Goal: Task Accomplishment & Management: Manage account settings

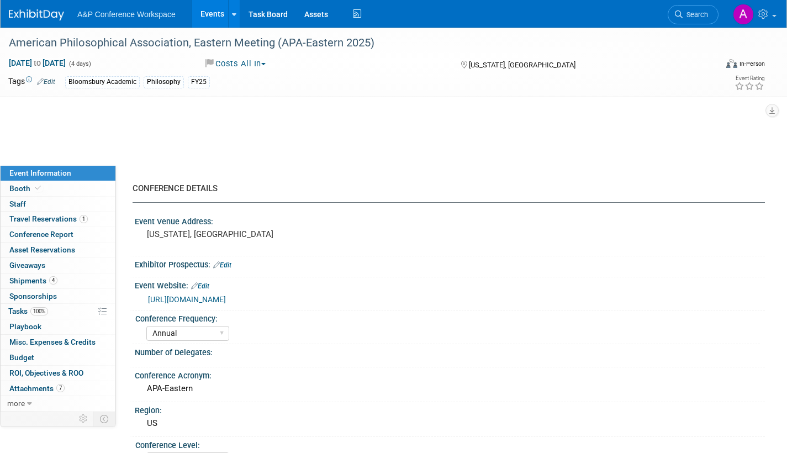
select select "Annual"
select select "Level 2"
select select "In-Person Booth"
select select "[PERSON_NAME]"
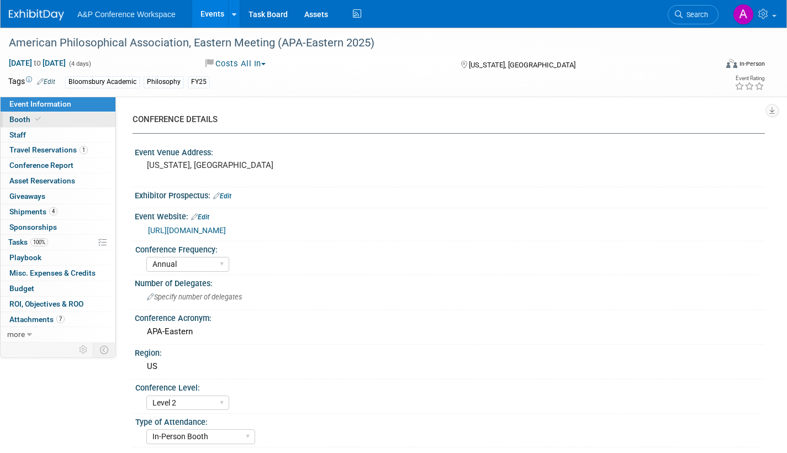
click at [18, 119] on span "Booth" at bounding box center [26, 119] width 34 height 9
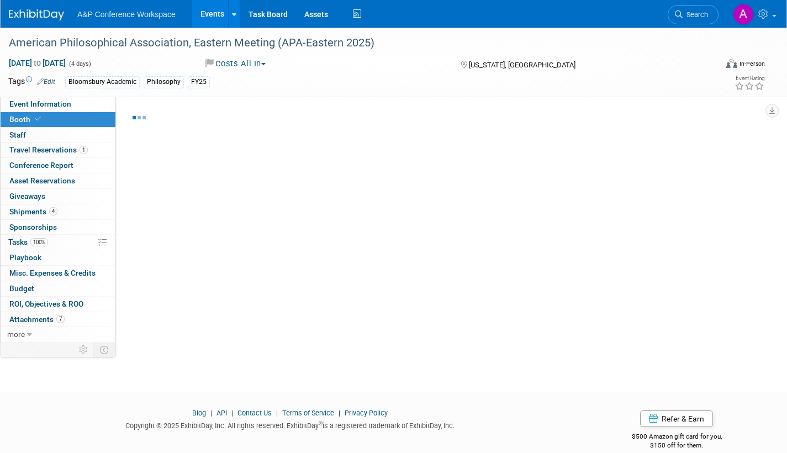
select select "CUAP"
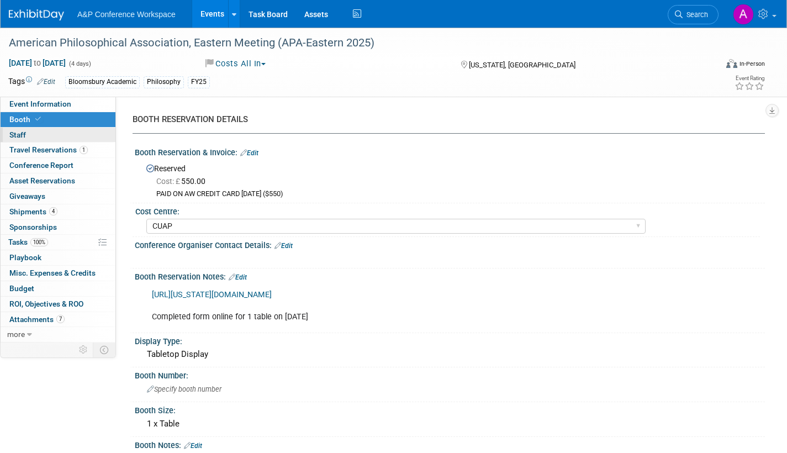
click at [17, 131] on span "Staff 0" at bounding box center [17, 134] width 17 height 9
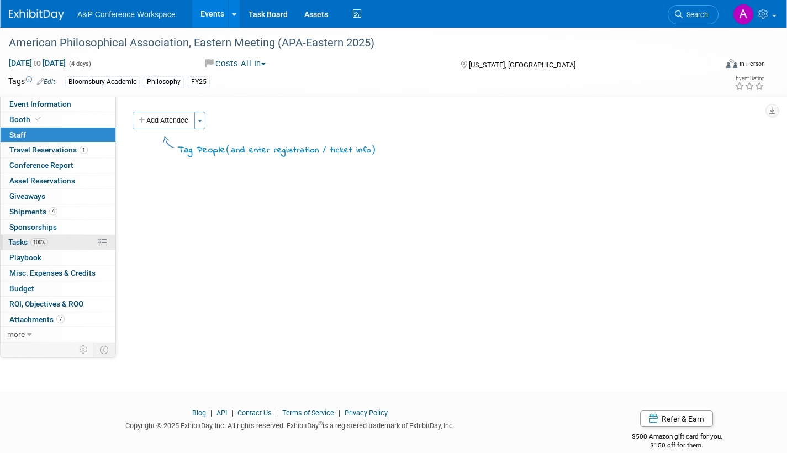
click at [17, 242] on span "Tasks 100%" at bounding box center [28, 241] width 40 height 9
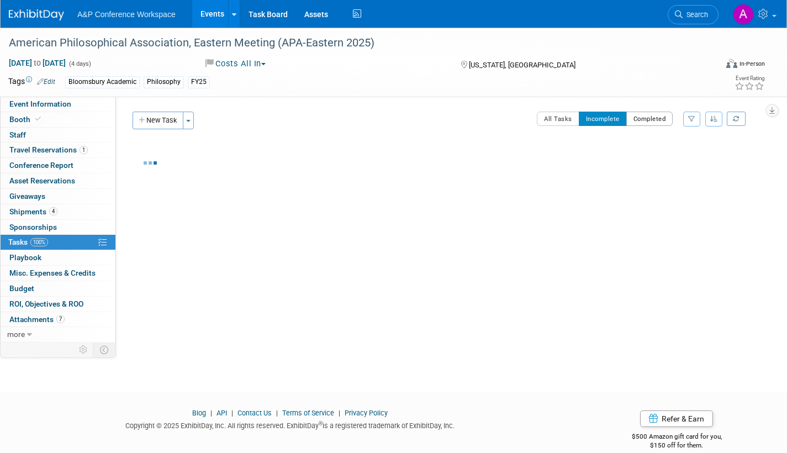
click at [642, 122] on button "Completed" at bounding box center [649, 119] width 47 height 14
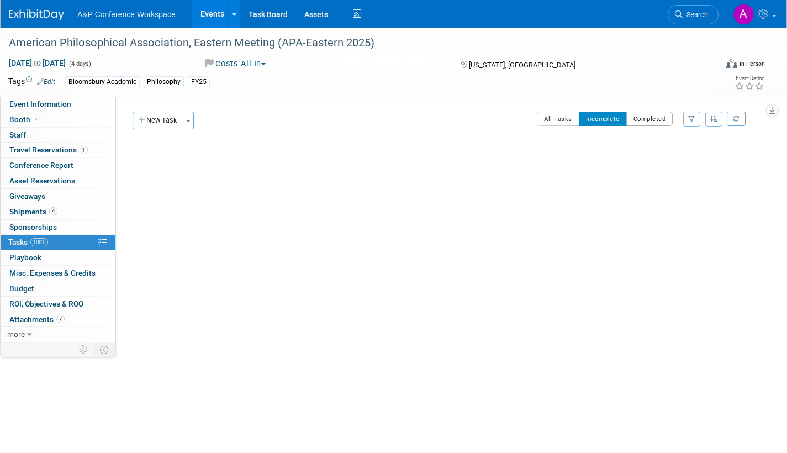
click at [654, 121] on button "Completed" at bounding box center [649, 119] width 47 height 14
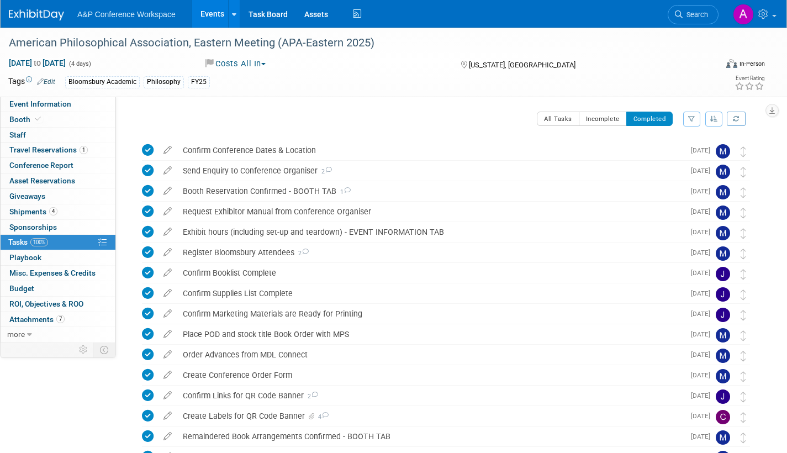
drag, startPoint x: 15, startPoint y: 101, endPoint x: 133, endPoint y: 149, distance: 126.8
click at [16, 101] on span "Event Information" at bounding box center [40, 103] width 62 height 9
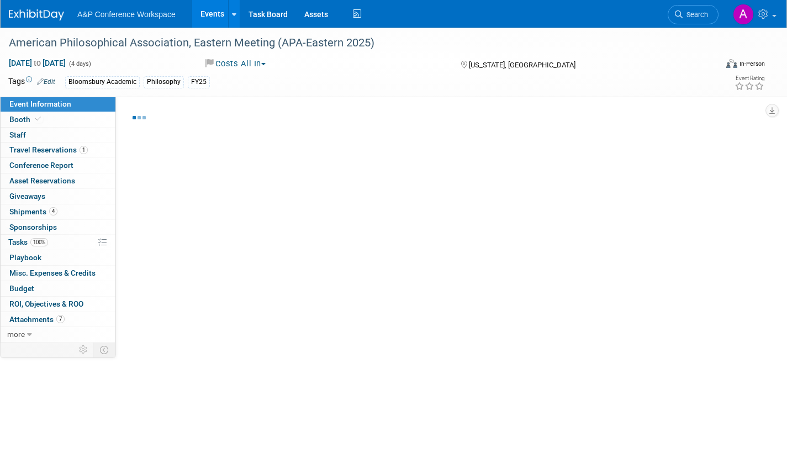
select select "Annual"
select select "Level 2"
select select "In-Person Booth"
select select "[PERSON_NAME]"
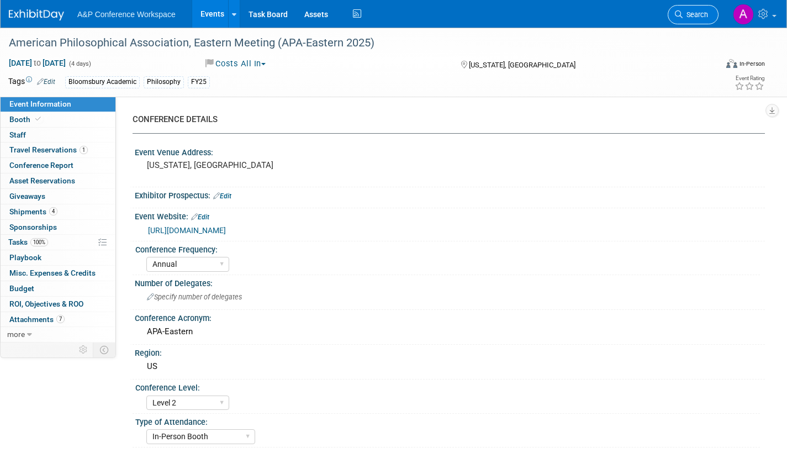
click at [685, 18] on span "Search" at bounding box center [695, 14] width 25 height 8
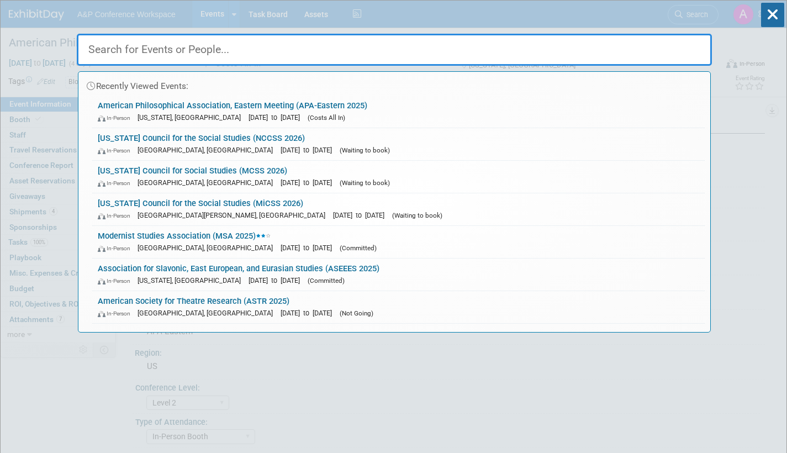
click at [214, 53] on input "text" at bounding box center [394, 50] width 635 height 32
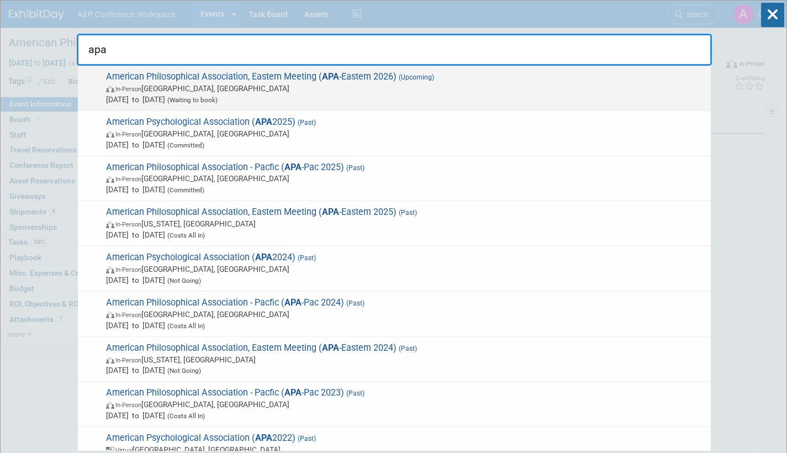
type input "apa"
click at [283, 84] on span "In-Person Baltimore, MD" at bounding box center [405, 88] width 599 height 11
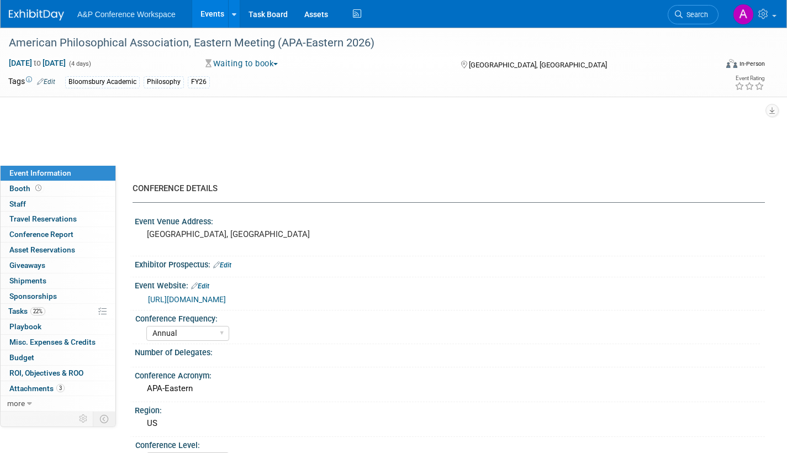
select select "Annual"
select select "Level 2"
select select "In-Person Booth"
select select "Philosophy"
select select "Bloomsbury Academic"
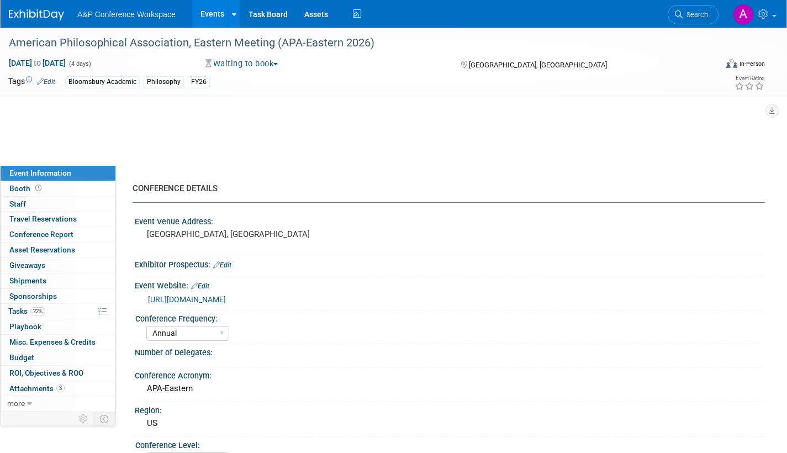
select select "[PERSON_NAME]"
select select "Networking/Commissioning"
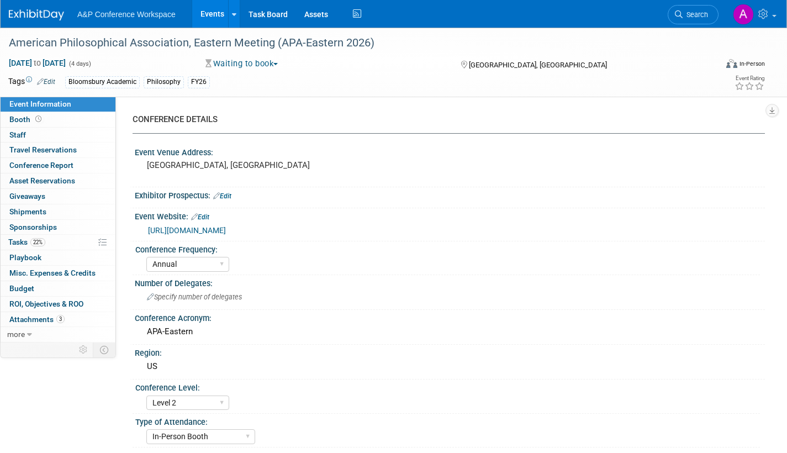
click at [279, 60] on button "Waiting to book" at bounding box center [242, 64] width 81 height 12
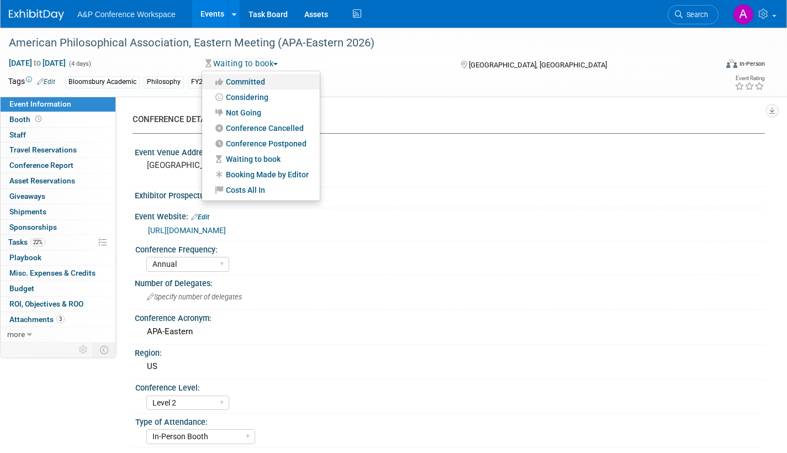
click at [263, 80] on link "Committed" at bounding box center [261, 81] width 118 height 15
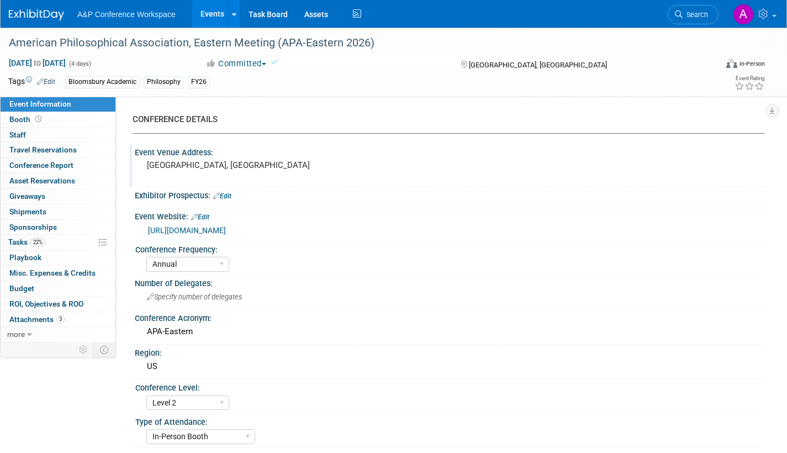
click at [216, 161] on pre "Baltimore, MA" at bounding box center [266, 165] width 238 height 10
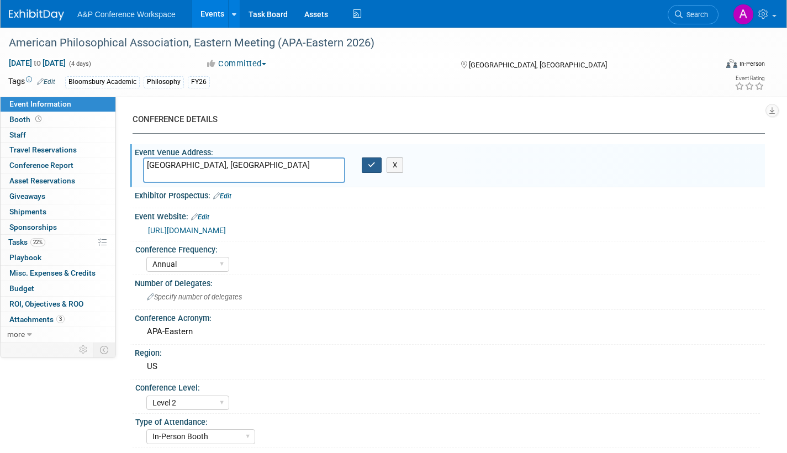
type textarea "[GEOGRAPHIC_DATA], [GEOGRAPHIC_DATA]"
click at [374, 166] on icon "button" at bounding box center [372, 164] width 8 height 7
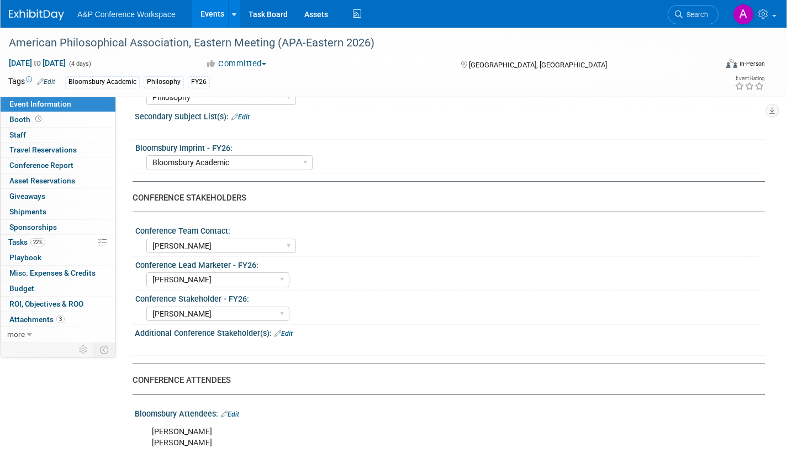
scroll to position [442, 0]
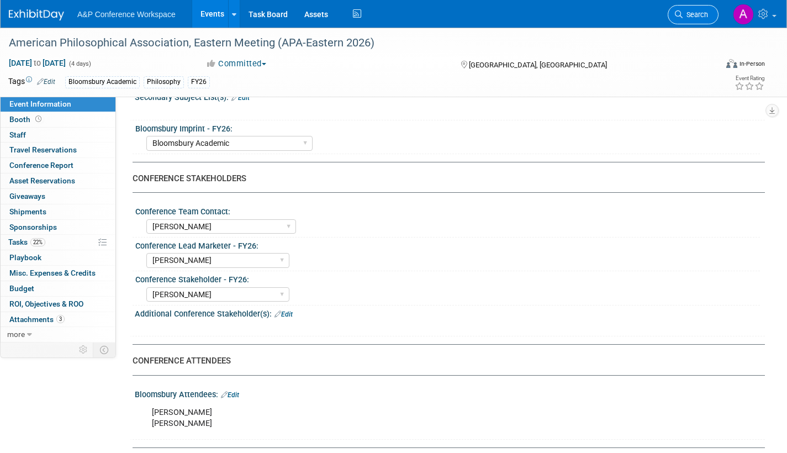
click at [688, 17] on span "Search" at bounding box center [695, 14] width 25 height 8
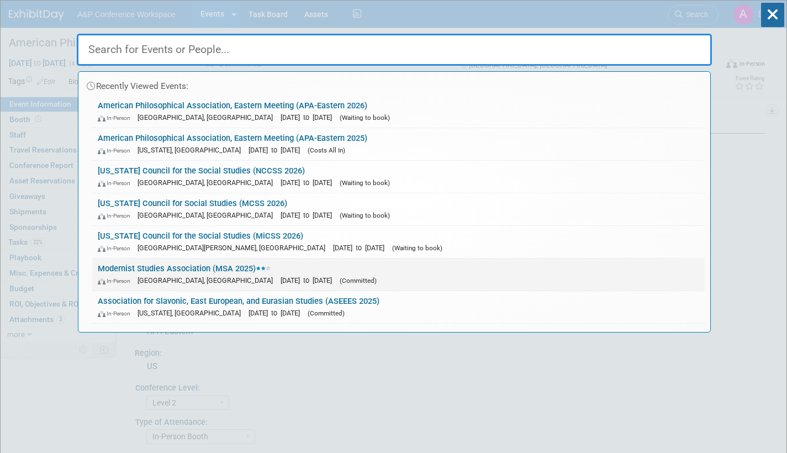
click at [239, 269] on link "Modernist Studies Association (MSA 2025) In-Person Boston, MA Oct 9, 2025 to Oc…" at bounding box center [398, 274] width 612 height 32
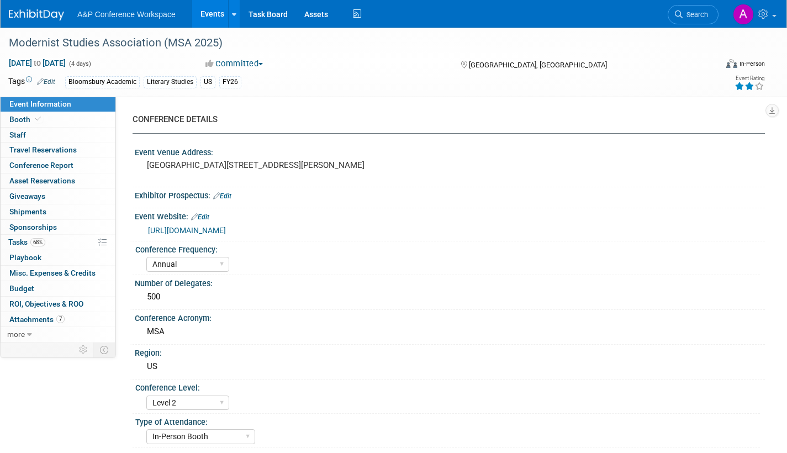
select select "Annual"
select select "Level 2"
select select "In-Person Booth"
select select "Literary Studies"
select select "Bloomsbury Academic"
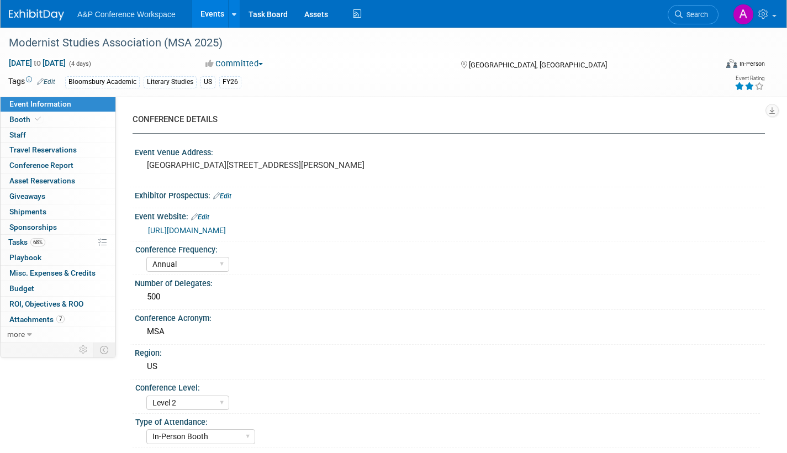
select select "[PERSON_NAME]"
select select "Brand/Subject Presence​"
click at [19, 211] on span "Shipments 0" at bounding box center [27, 211] width 37 height 9
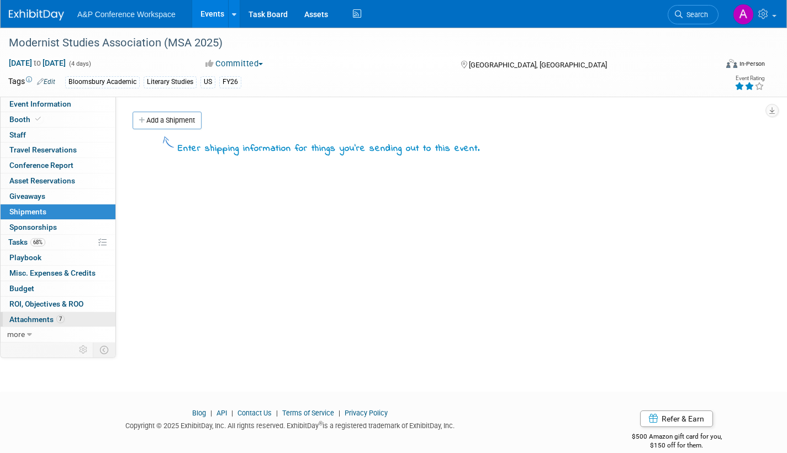
click at [22, 318] on span "Attachments 7" at bounding box center [36, 319] width 55 height 9
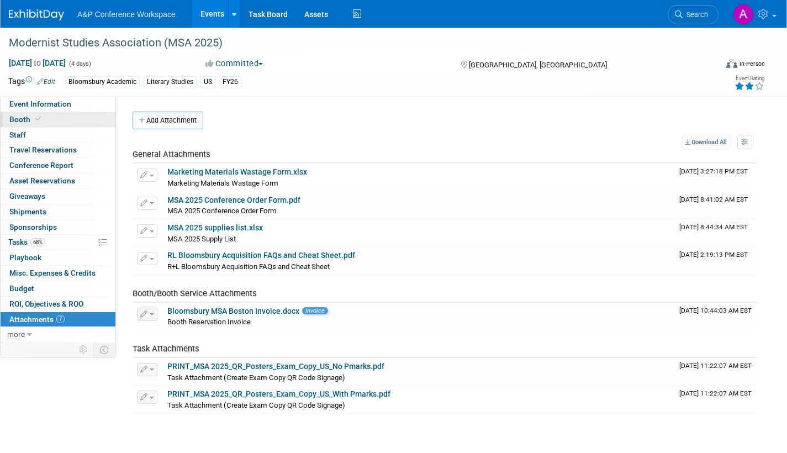
click at [12, 120] on span "Booth" at bounding box center [26, 119] width 34 height 9
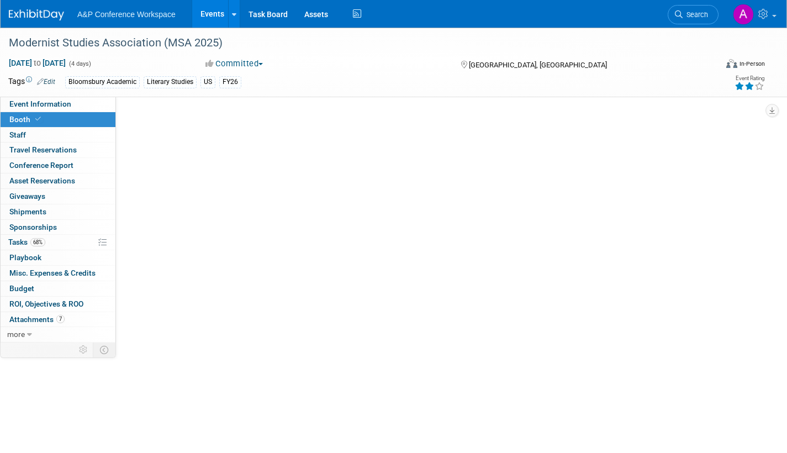
select select "CUAP"
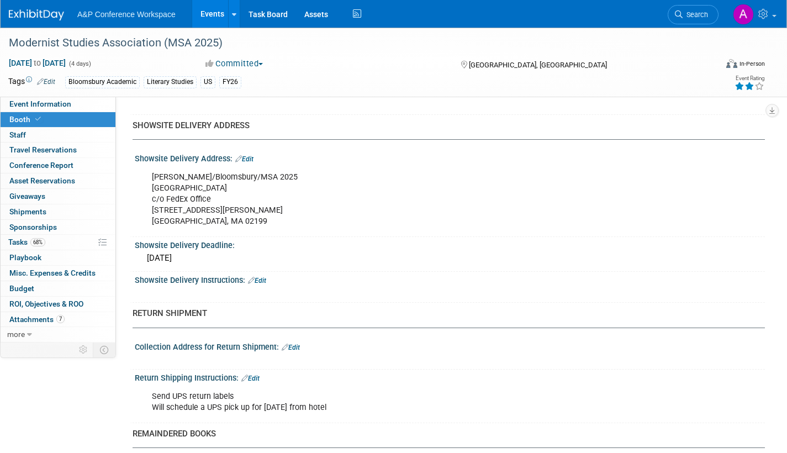
scroll to position [773, 0]
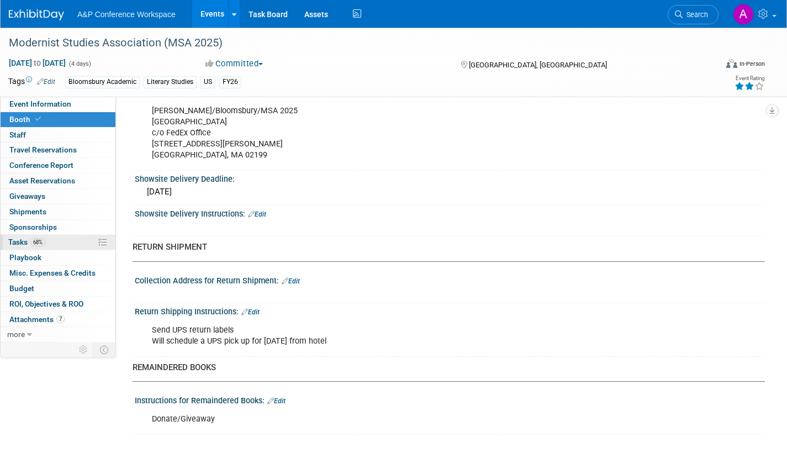
click at [22, 242] on span "Tasks 68%" at bounding box center [26, 241] width 37 height 9
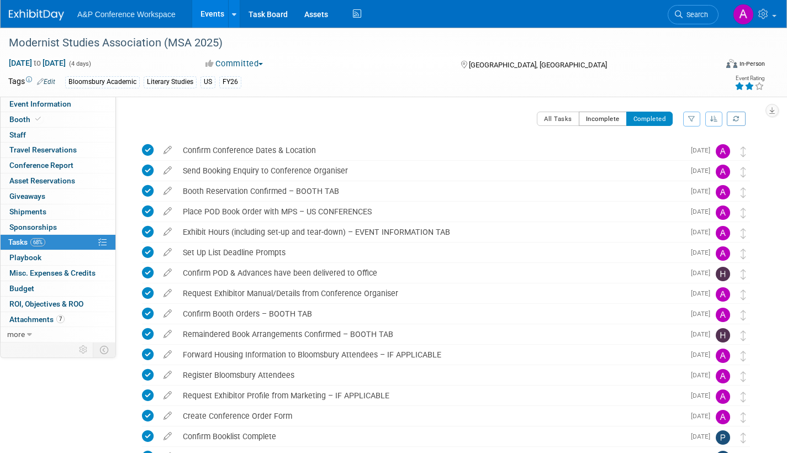
click at [587, 117] on button "Incomplete" at bounding box center [603, 119] width 48 height 14
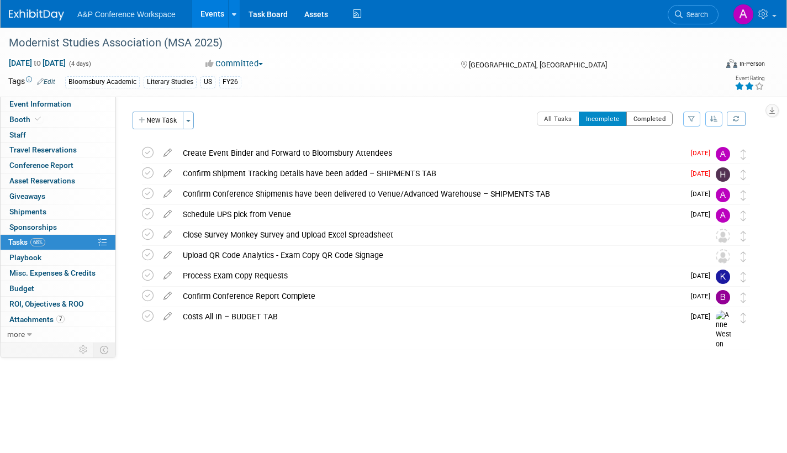
click at [646, 118] on button "Completed" at bounding box center [649, 119] width 47 height 14
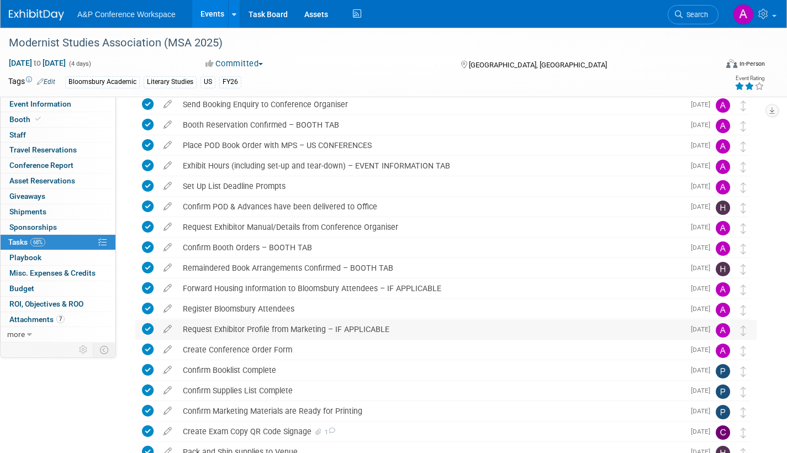
scroll to position [144, 0]
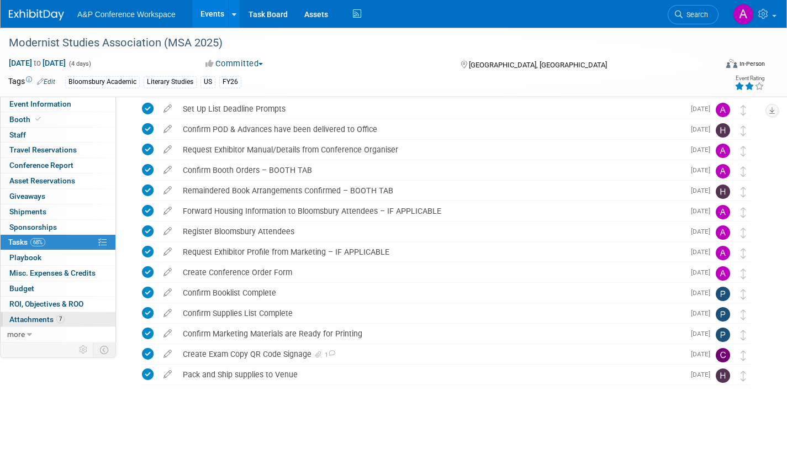
click at [33, 318] on span "Attachments 7" at bounding box center [36, 319] width 55 height 9
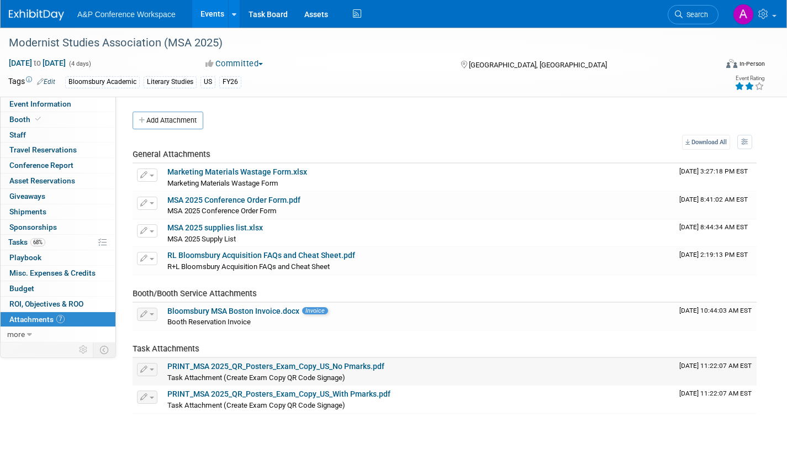
click at [337, 366] on link "PRINT_MSA 2025_QR_Posters_Exam_Copy_US_No Pmarks.pdf" at bounding box center [275, 366] width 217 height 9
click at [18, 242] on span "Tasks 68%" at bounding box center [26, 241] width 37 height 9
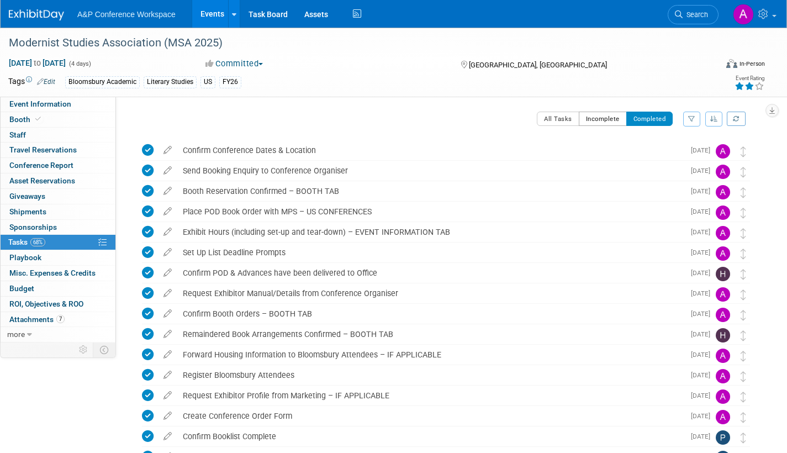
click at [599, 118] on button "Incomplete" at bounding box center [603, 119] width 48 height 14
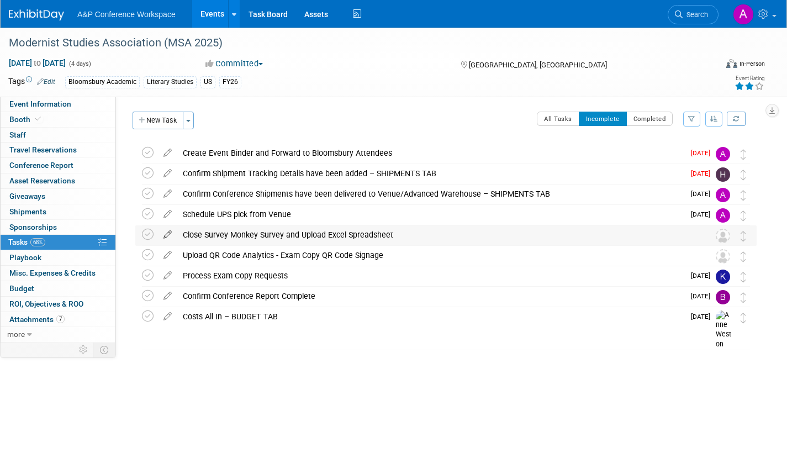
click at [168, 232] on icon at bounding box center [167, 232] width 19 height 14
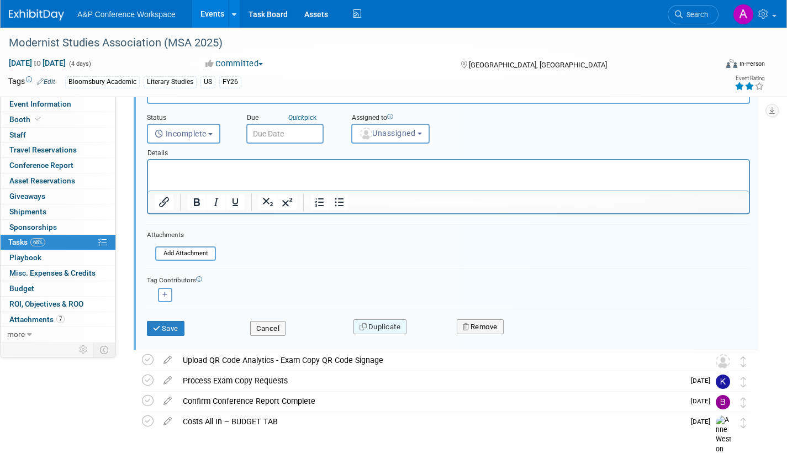
scroll to position [174, 0]
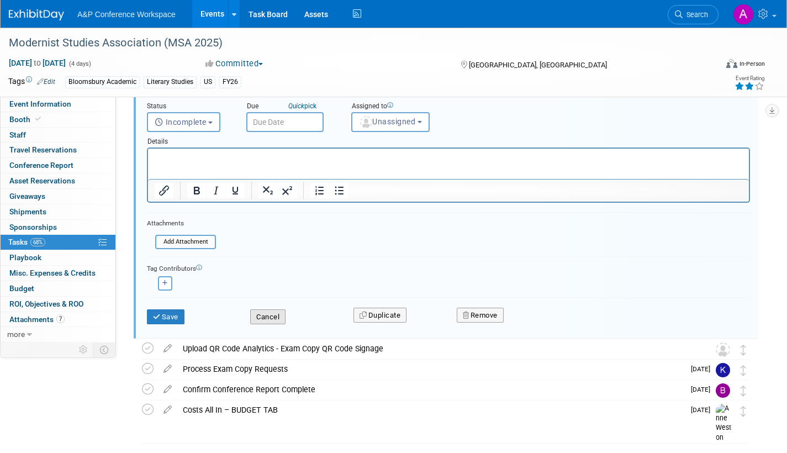
click at [271, 316] on button "Cancel" at bounding box center [267, 316] width 35 height 15
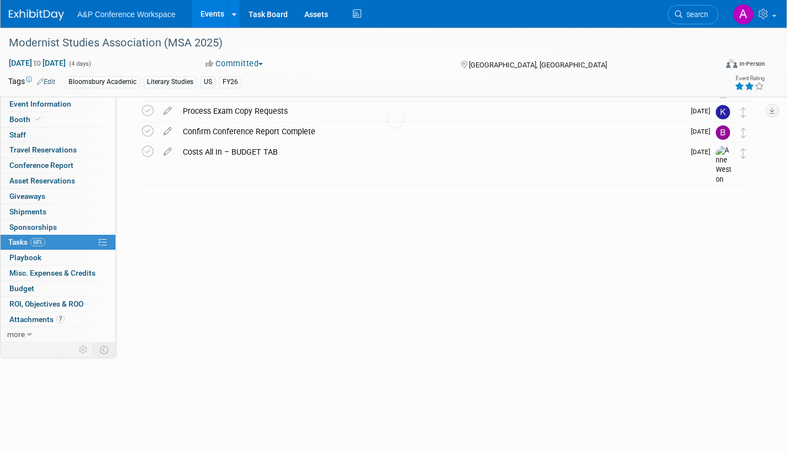
scroll to position [0, 0]
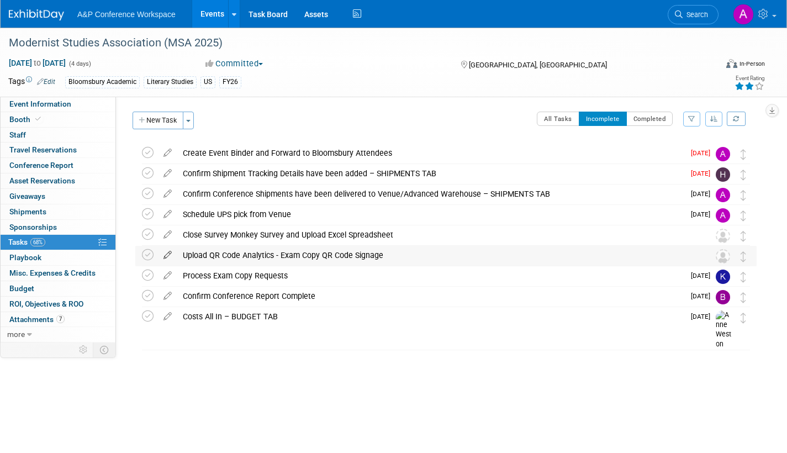
click at [168, 251] on icon at bounding box center [167, 253] width 19 height 14
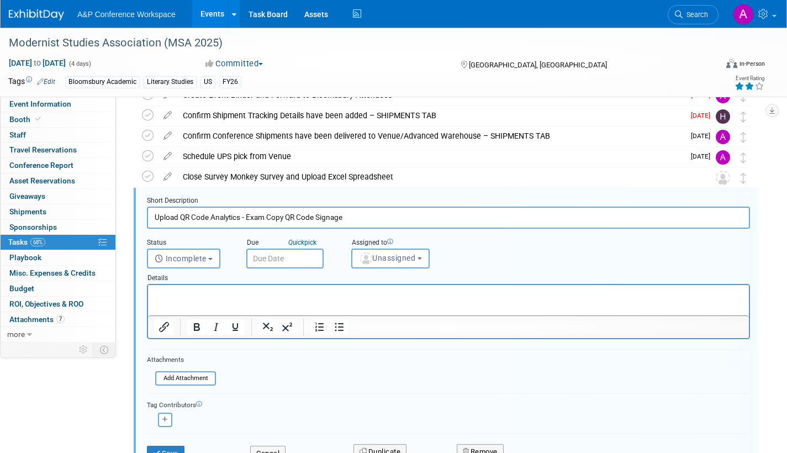
scroll to position [84, 0]
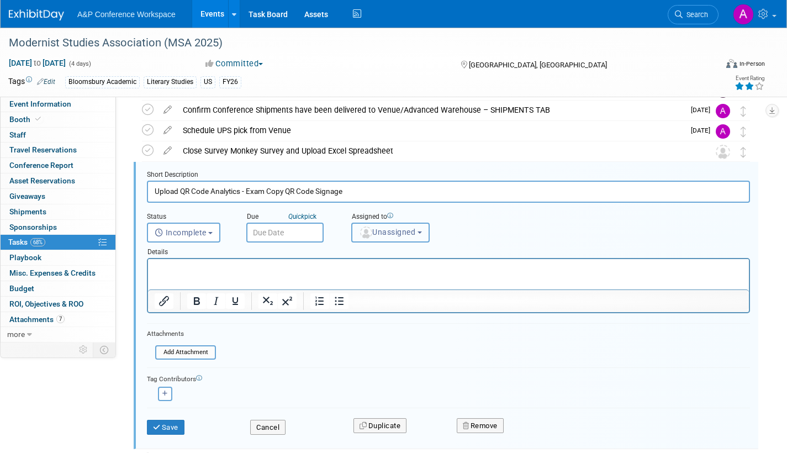
click at [403, 231] on span "Unassigned" at bounding box center [387, 232] width 56 height 9
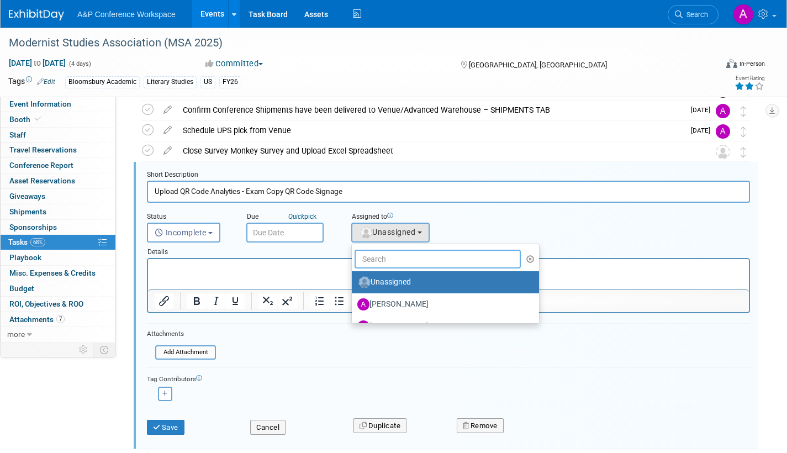
click at [390, 261] on input "text" at bounding box center [438, 259] width 166 height 19
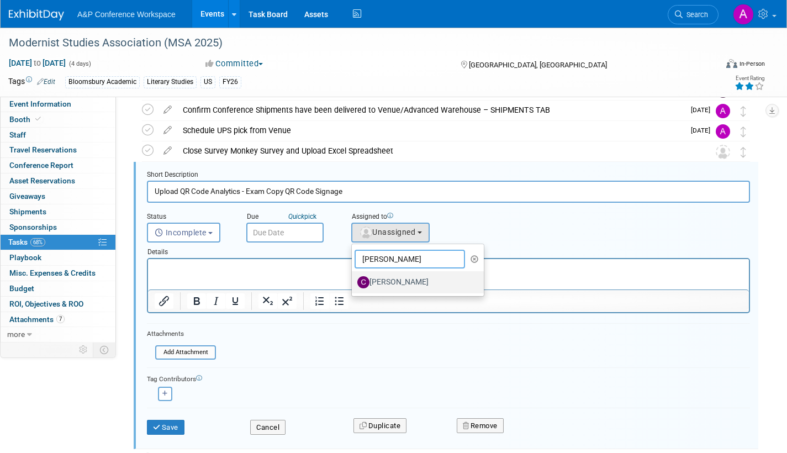
type input "christine"
click at [416, 282] on label "[PERSON_NAME]" at bounding box center [414, 282] width 115 height 18
click at [353, 282] on input "[PERSON_NAME]" at bounding box center [349, 280] width 7 height 7
select select "1a58e6ac-2dfa-429d-b54a-9dc2e557f424"
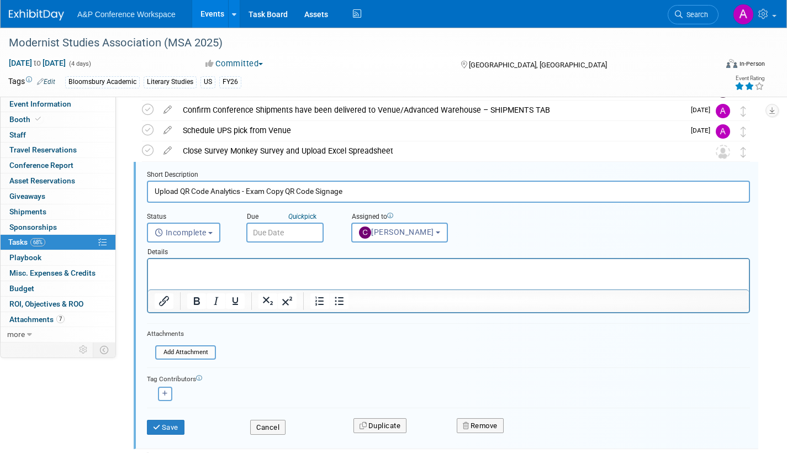
click at [310, 235] on input "text" at bounding box center [284, 233] width 77 height 20
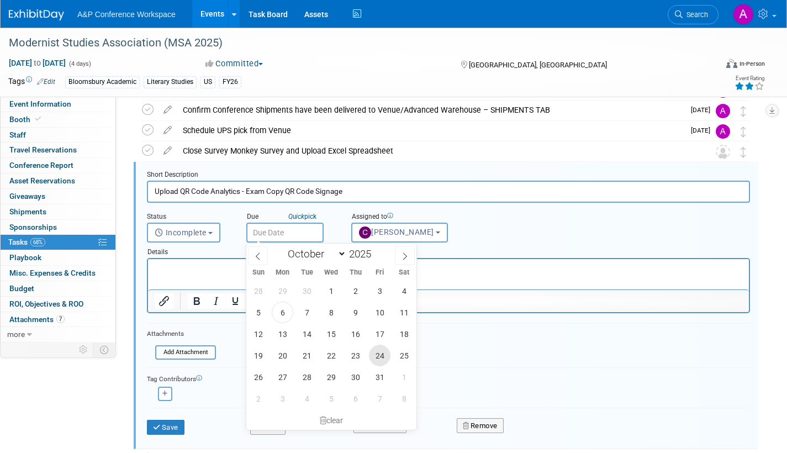
click at [378, 353] on span "24" at bounding box center [380, 356] width 22 height 22
type input "Oct 24, 2025"
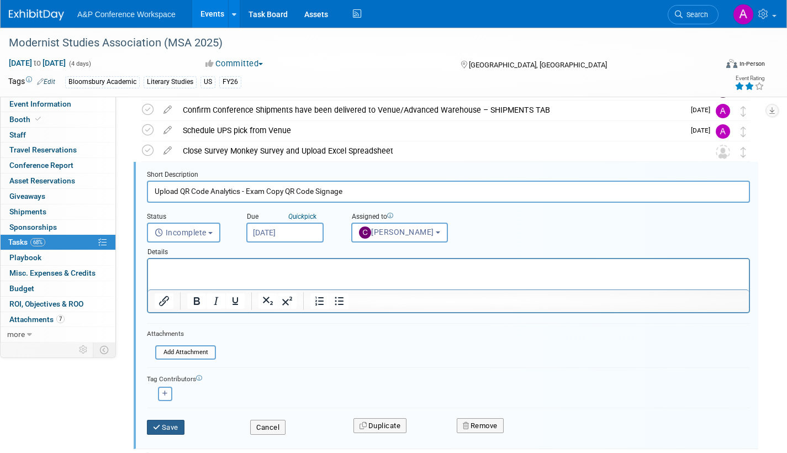
click at [170, 422] on button "Save" at bounding box center [166, 427] width 38 height 15
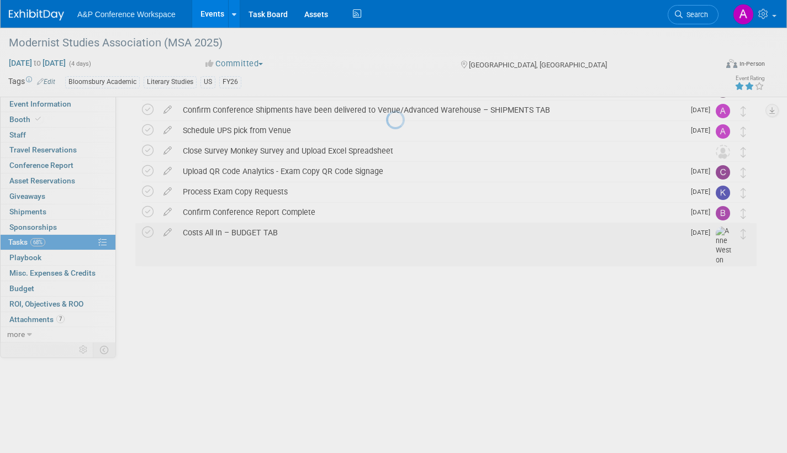
scroll to position [0, 0]
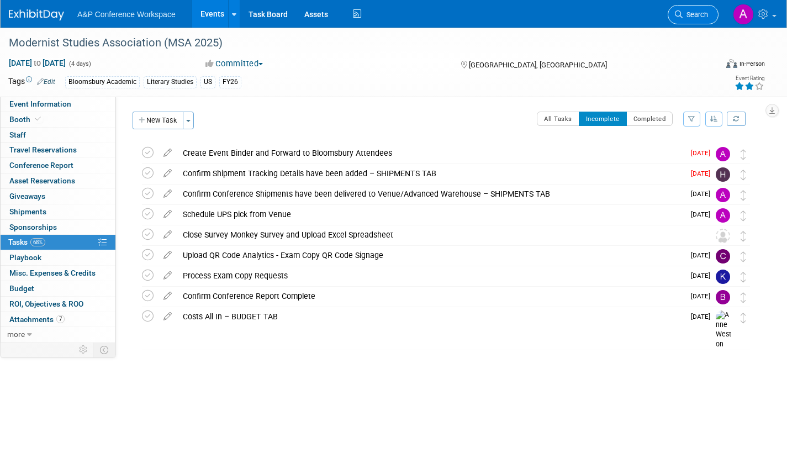
click at [691, 16] on span "Search" at bounding box center [695, 14] width 25 height 8
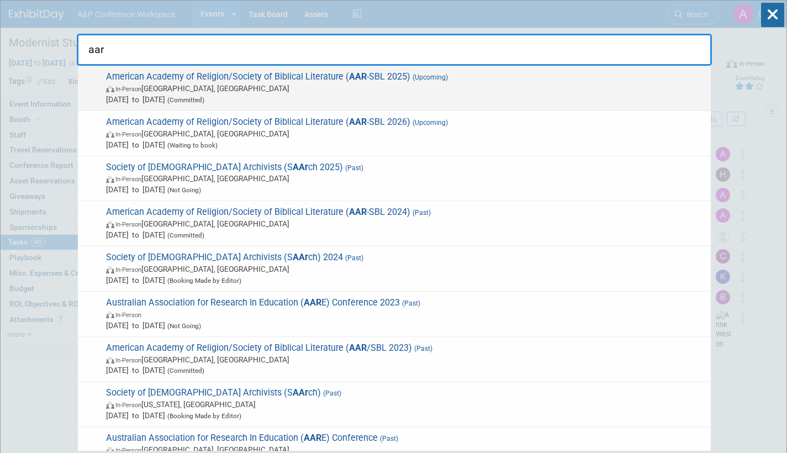
type input "aar"
drag, startPoint x: 210, startPoint y: 84, endPoint x: 284, endPoint y: 93, distance: 74.5
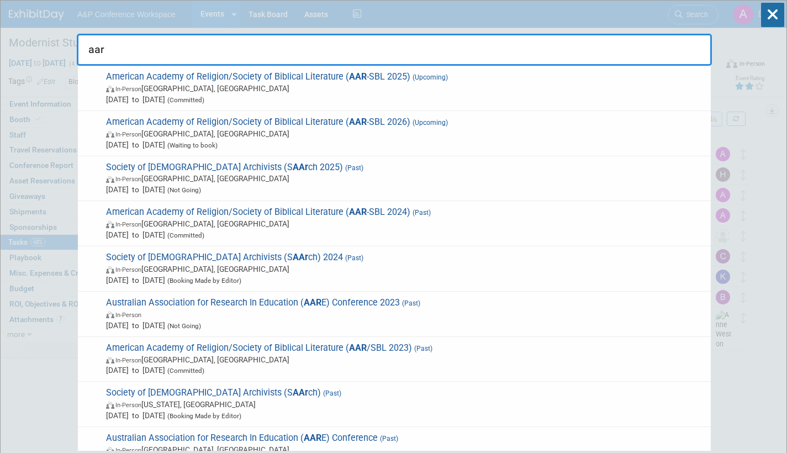
click at [211, 84] on span "In-Person Boston, MA" at bounding box center [405, 88] width 599 height 11
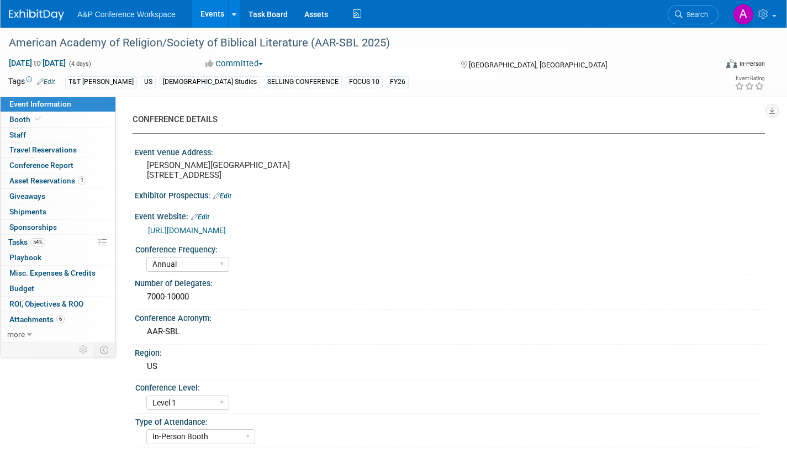
select select "Annual"
select select "Level 1"
select select "In-Person Booth"
select select "[DEMOGRAPHIC_DATA] Studies"
select select "T&T [PERSON_NAME]"
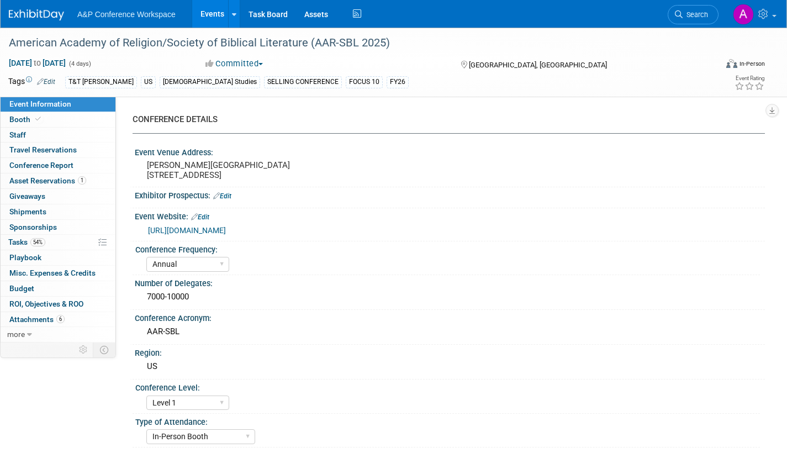
select select "[PERSON_NAME]"
select select "Networking/Commissioning"
click at [17, 239] on span "Tasks 54%" at bounding box center [26, 241] width 37 height 9
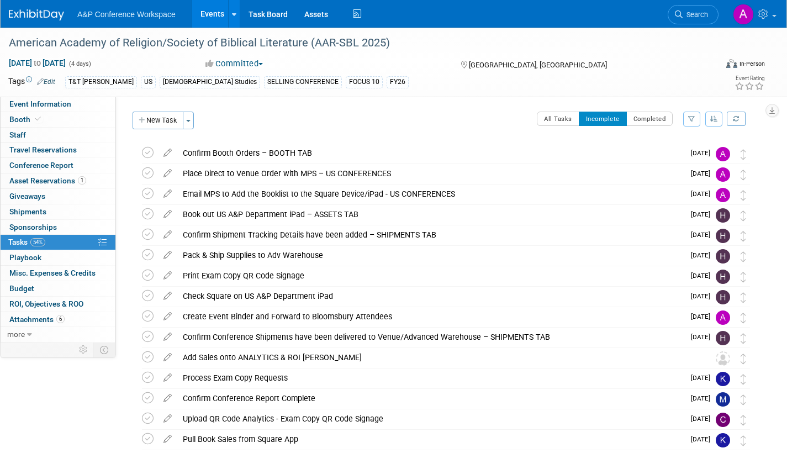
drag, startPoint x: 693, startPoint y: 17, endPoint x: 683, endPoint y: 21, distance: 10.9
click at [693, 17] on span "Search" at bounding box center [695, 14] width 25 height 8
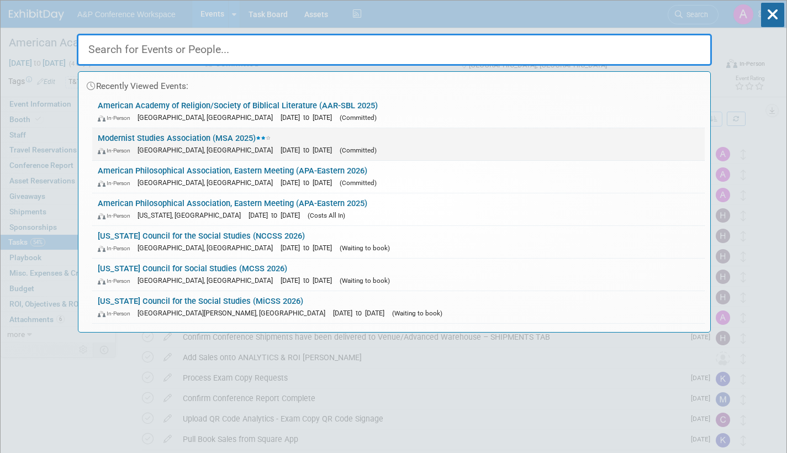
click at [180, 142] on link "Modernist Studies Association (MSA 2025) In-Person Boston, MA Oct 9, 2025 to Oc…" at bounding box center [398, 144] width 612 height 32
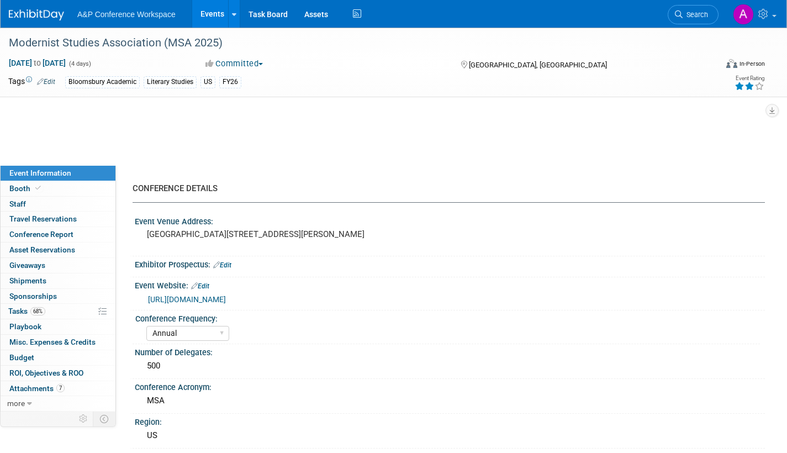
select select "Annual"
select select "Level 2"
select select "In-Person Booth"
select select "Literary Studies"
select select "Bloomsbury Academic"
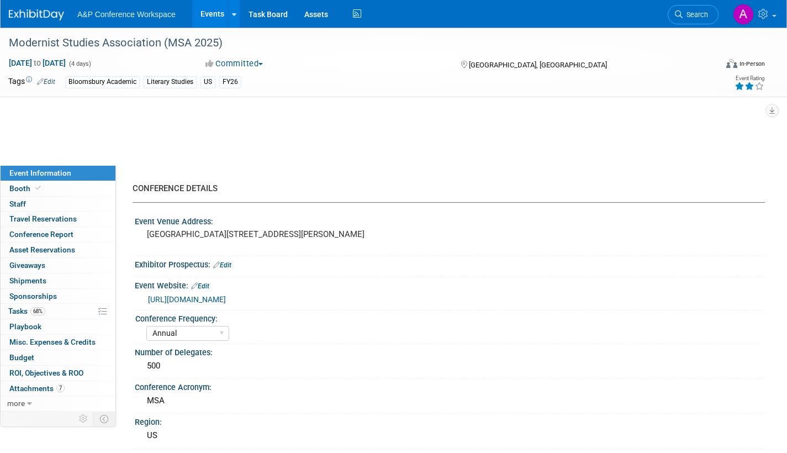
select select "[PERSON_NAME]"
select select "Brand/Subject Presence​"
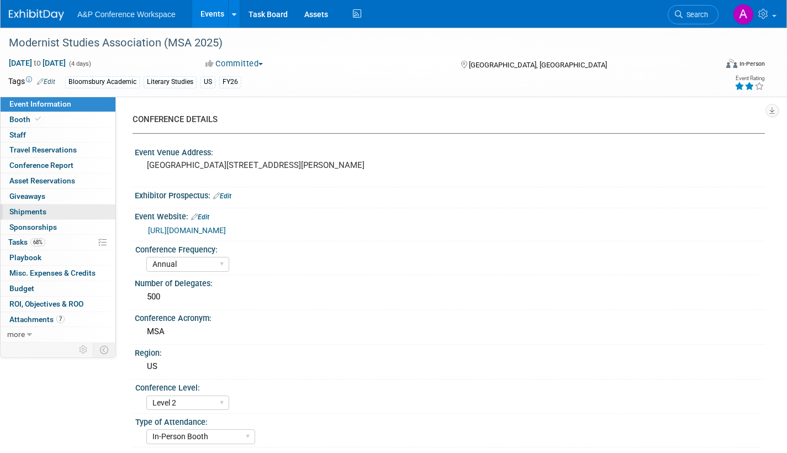
click at [24, 210] on span "Shipments 0" at bounding box center [27, 211] width 37 height 9
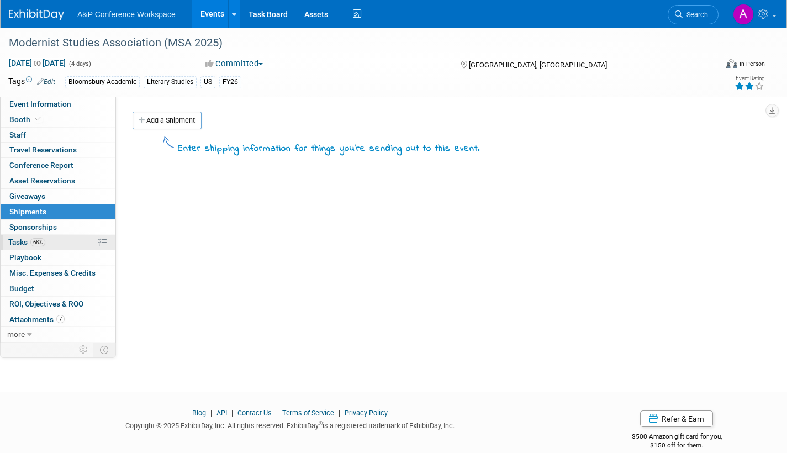
click at [18, 242] on span "Tasks 68%" at bounding box center [26, 241] width 37 height 9
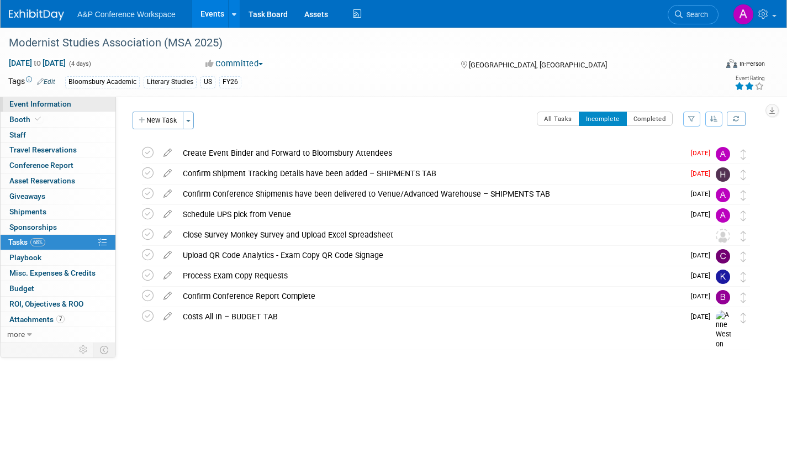
click at [65, 102] on span "Event Information" at bounding box center [40, 103] width 62 height 9
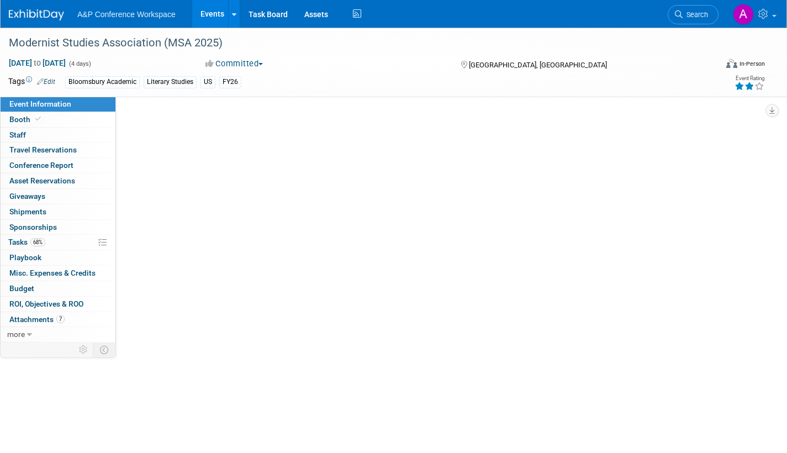
select select "Annual"
select select "Level 2"
select select "In-Person Booth"
select select "Literary Studies"
select select "Bloomsbury Academic"
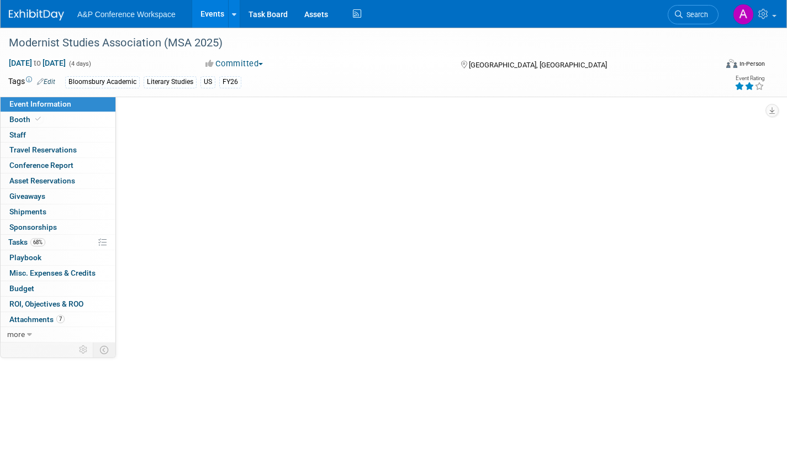
select select "[PERSON_NAME]"
select select "Brand/Subject Presence​"
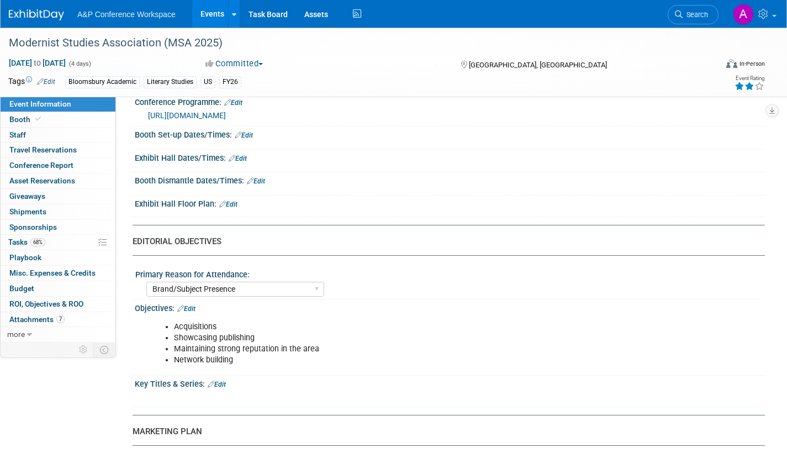
scroll to position [773, 0]
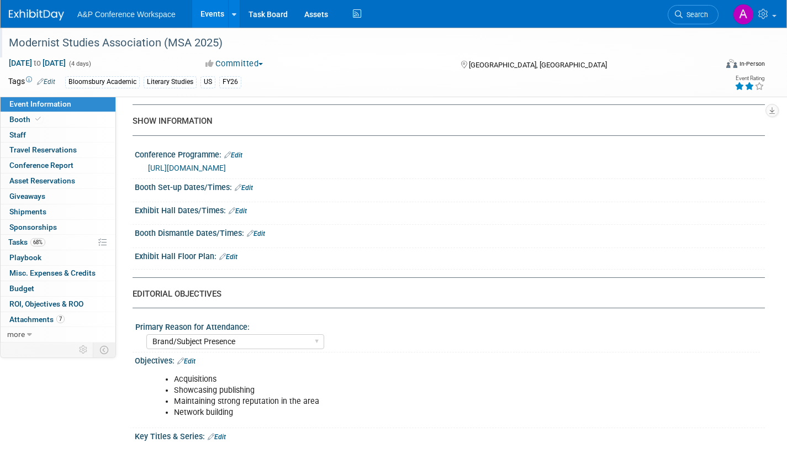
click at [150, 49] on div "Modernist Studies Association (MSA 2025)" at bounding box center [352, 43] width 695 height 20
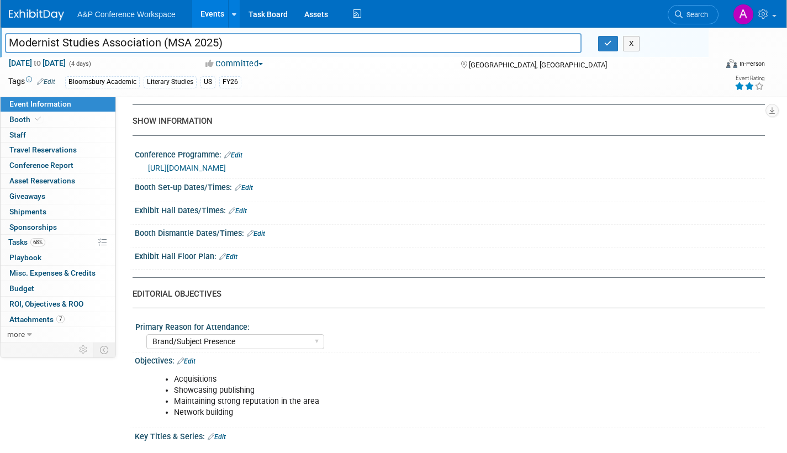
drag, startPoint x: 224, startPoint y: 40, endPoint x: -37, endPoint y: 40, distance: 260.7
click at [610, 43] on icon "button" at bounding box center [608, 43] width 8 height 7
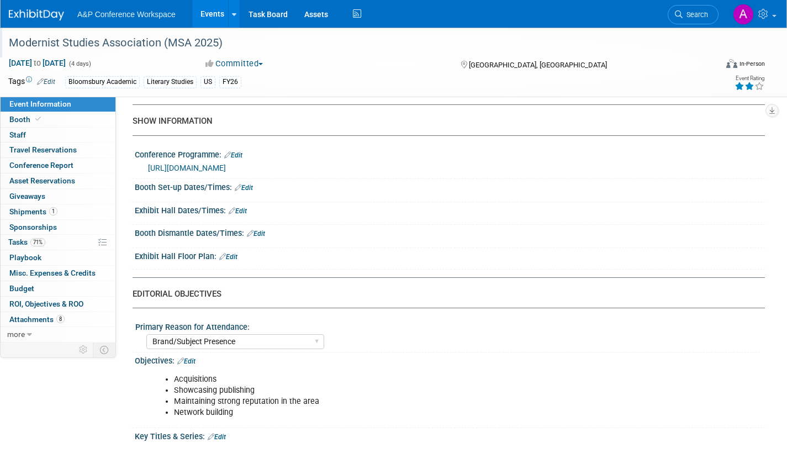
click at [226, 172] on link "[URL][DOMAIN_NAME]" at bounding box center [187, 167] width 78 height 9
click at [29, 319] on span "Attachments 8" at bounding box center [36, 319] width 55 height 9
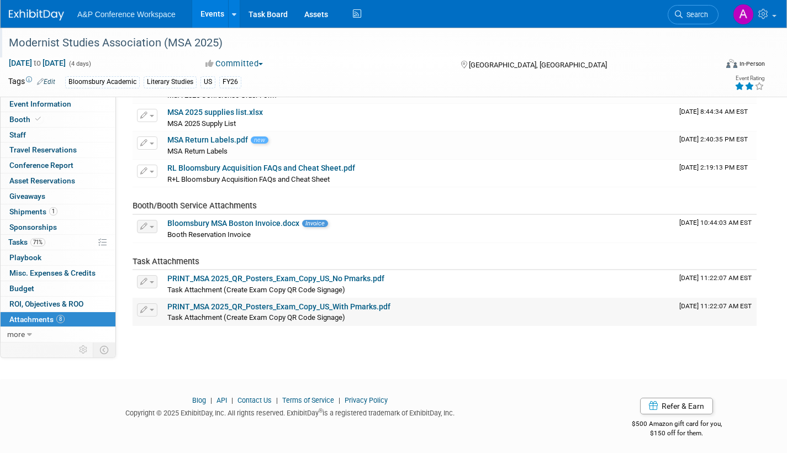
scroll to position [119, 0]
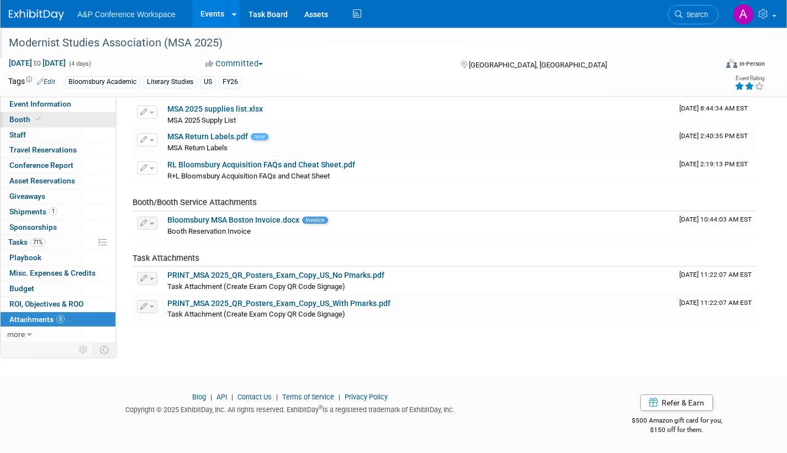
click at [23, 120] on span "Booth" at bounding box center [26, 119] width 34 height 9
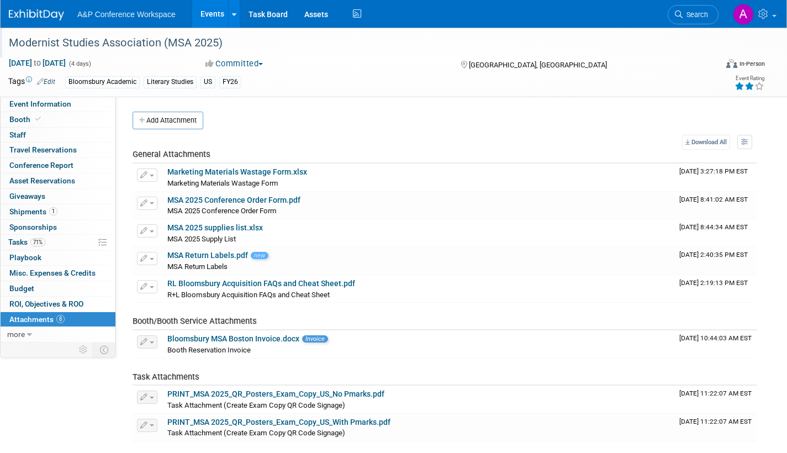
select select "CUAP"
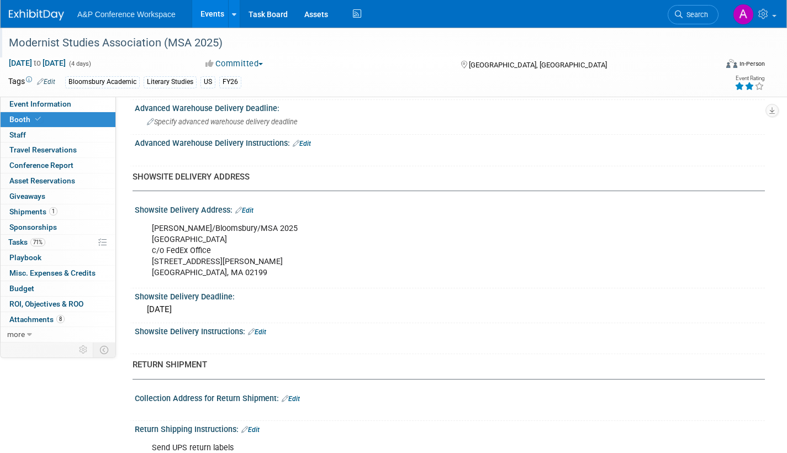
scroll to position [663, 0]
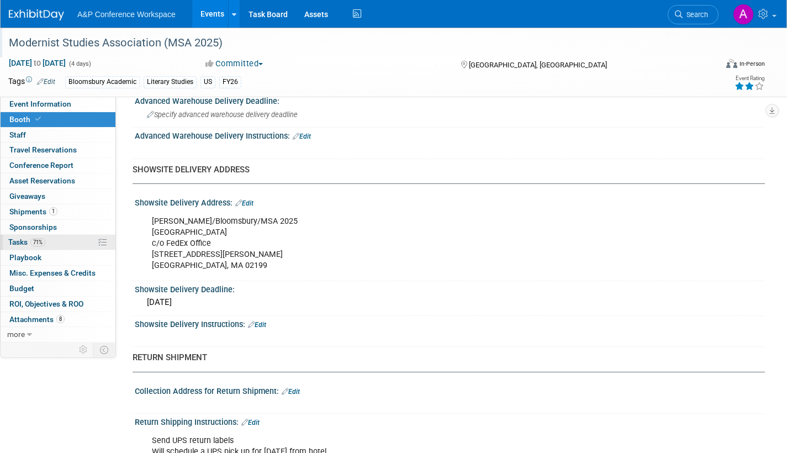
click at [13, 240] on span "Tasks 71%" at bounding box center [26, 241] width 37 height 9
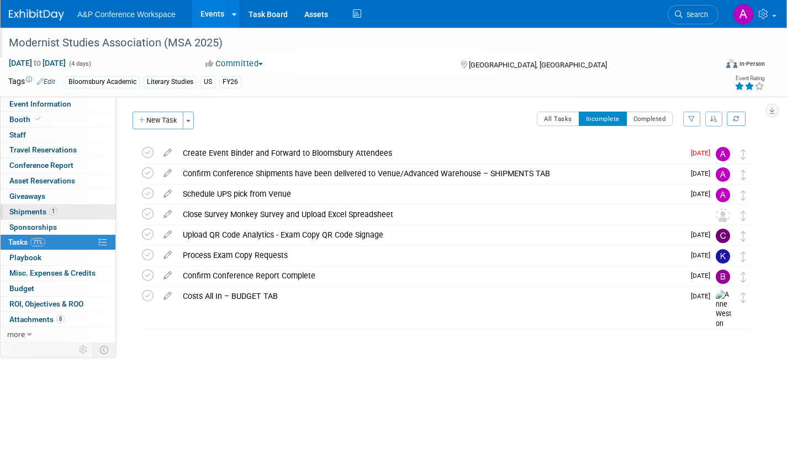
click at [19, 204] on link "1 Shipments 1" at bounding box center [58, 211] width 115 height 15
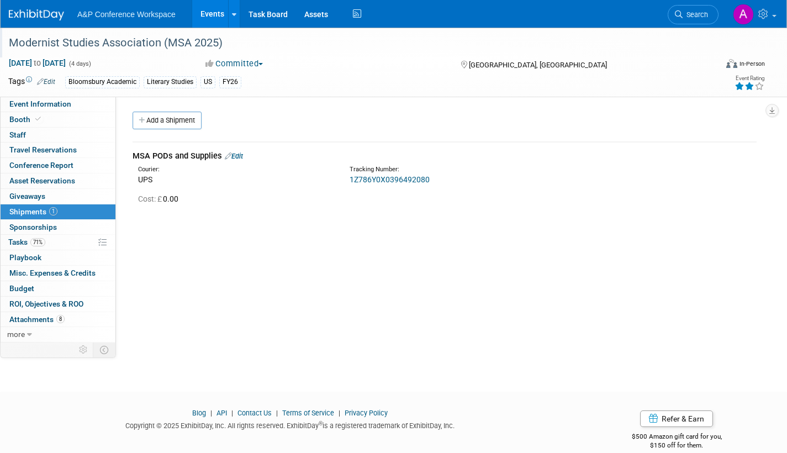
click at [382, 178] on link "1Z786Y0X0396492080" at bounding box center [390, 179] width 80 height 9
click at [421, 178] on link "1Z786Y0X0396492080" at bounding box center [390, 179] width 80 height 9
click at [242, 154] on link "Edit" at bounding box center [234, 156] width 18 height 8
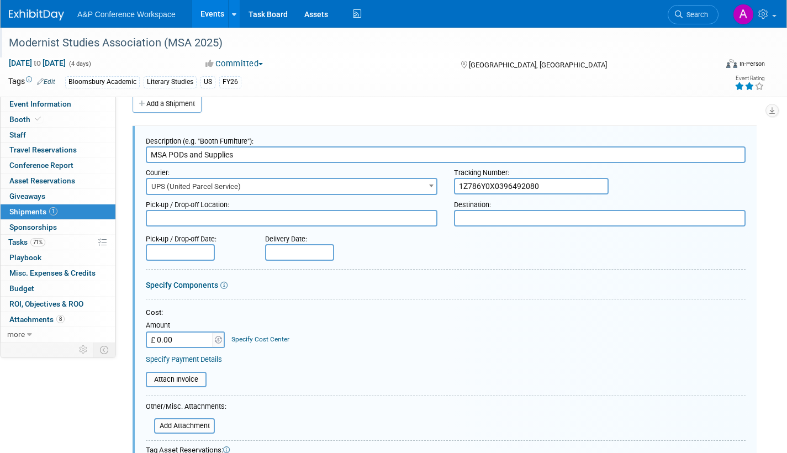
click at [547, 183] on input "1Z786Y0X0396492080" at bounding box center [531, 186] width 155 height 17
paste input "[URL][DOMAIN_NAME]"
click at [566, 182] on input "1Z786Y0X0396492080," at bounding box center [531, 186] width 155 height 17
drag, startPoint x: 501, startPoint y: 184, endPoint x: 453, endPoint y: 184, distance: 48.0
click at [453, 184] on div "Tracking Number: 1Z786Y0X0396492080," at bounding box center [600, 178] width 308 height 31
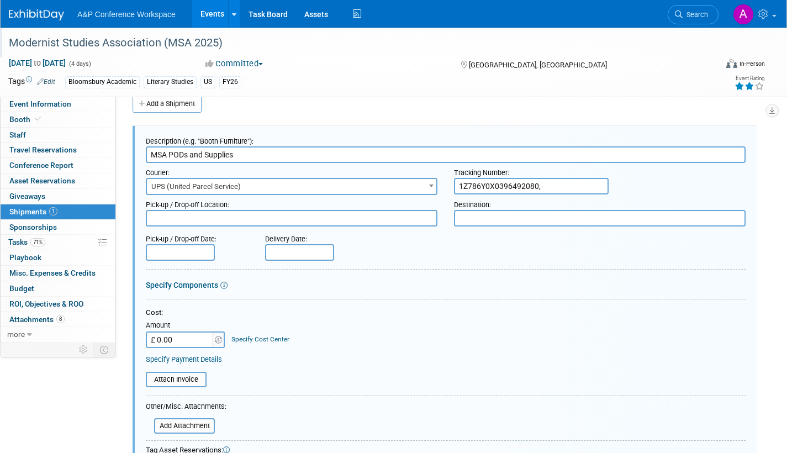
click at [559, 184] on input "1Z786Y0X0396492080," at bounding box center [531, 186] width 155 height 17
paste input "1Z786Y0X03"
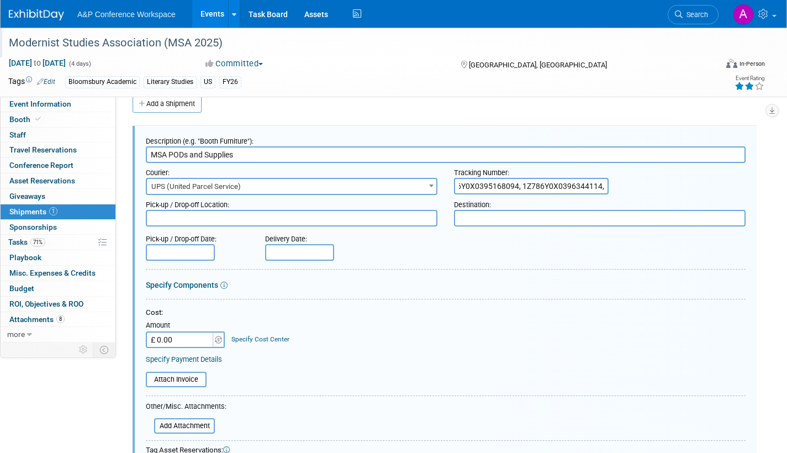
scroll to position [0, 148]
paste input "1Z786Y0X03"
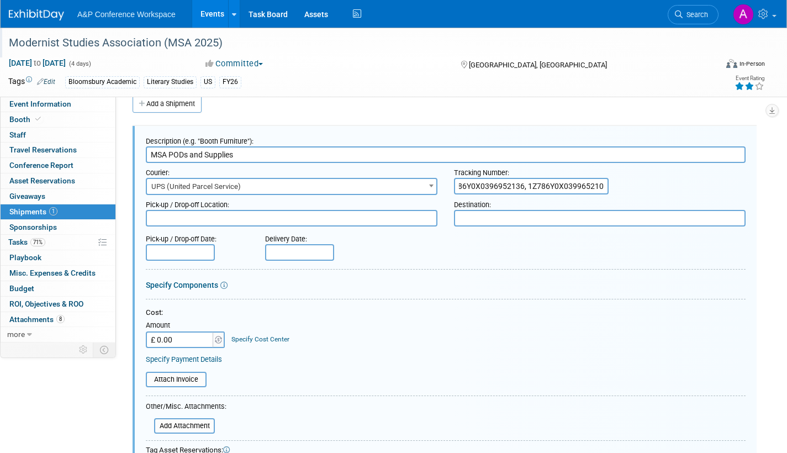
type input "1Z786Y0X0396492080, 1Z786Y0X0395168094, 1Z786Y0X0396344114, 1Z786Y0X0396644120,…"
click at [291, 250] on input "text" at bounding box center [299, 252] width 69 height 17
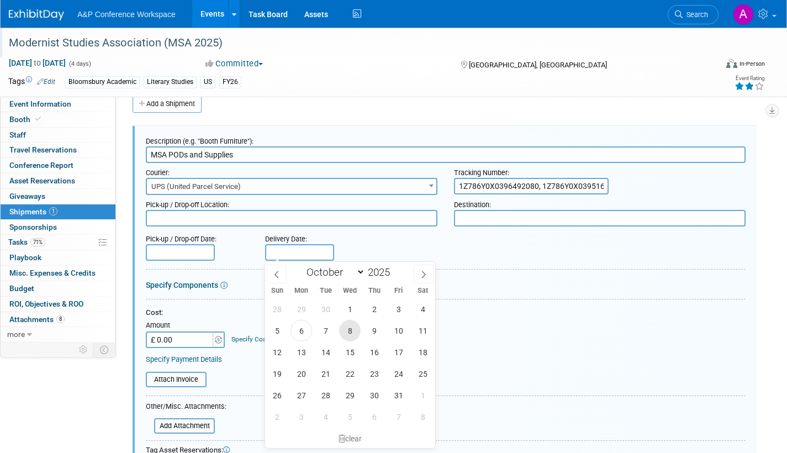
click at [347, 330] on span "8" at bounding box center [350, 331] width 22 height 22
type input "[DATE]"
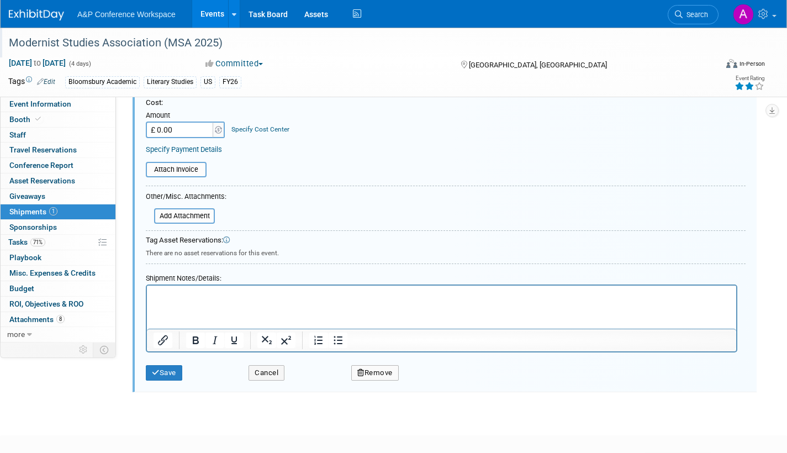
scroll to position [286, 0]
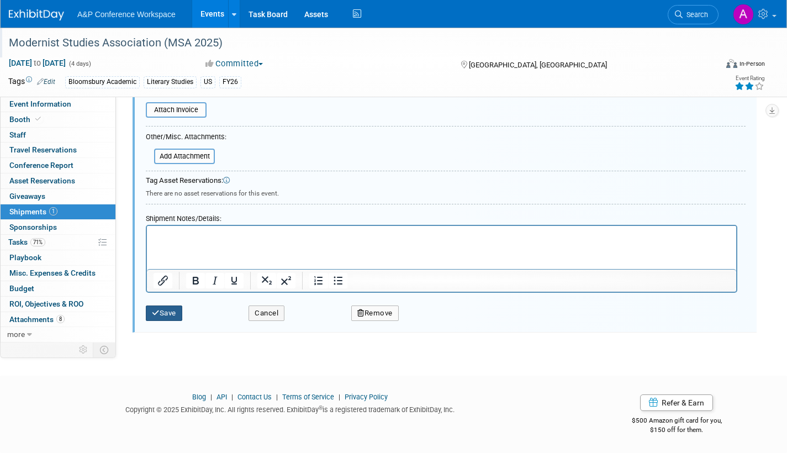
click at [170, 311] on button "Save" at bounding box center [164, 312] width 36 height 15
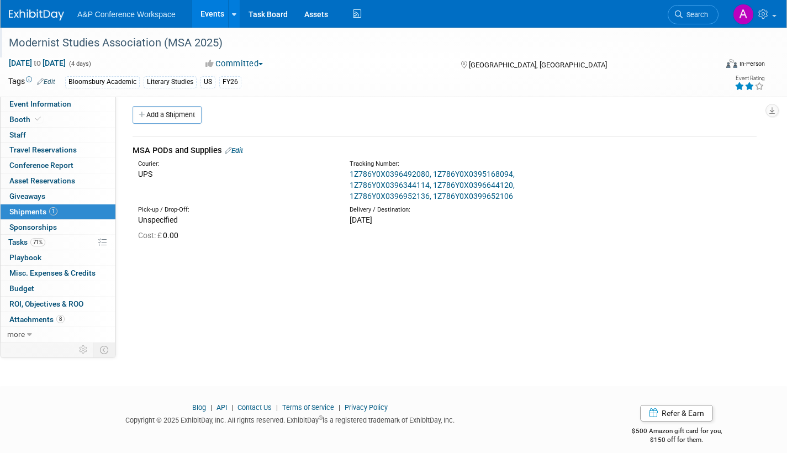
scroll to position [0, 0]
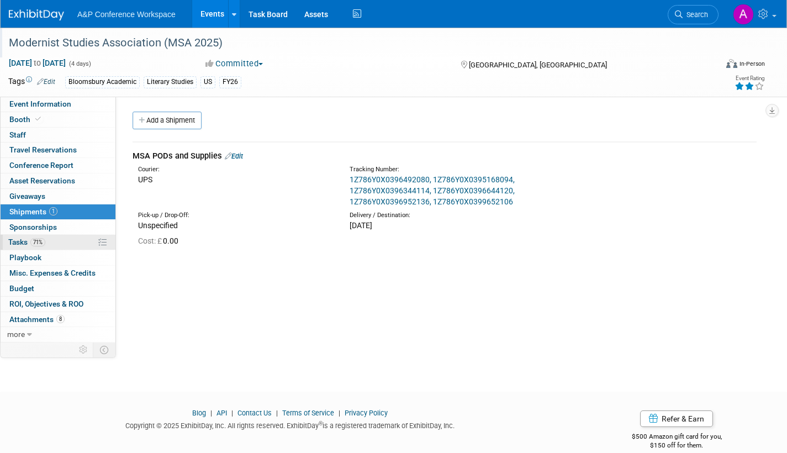
click at [19, 241] on span "Tasks 71%" at bounding box center [26, 241] width 37 height 9
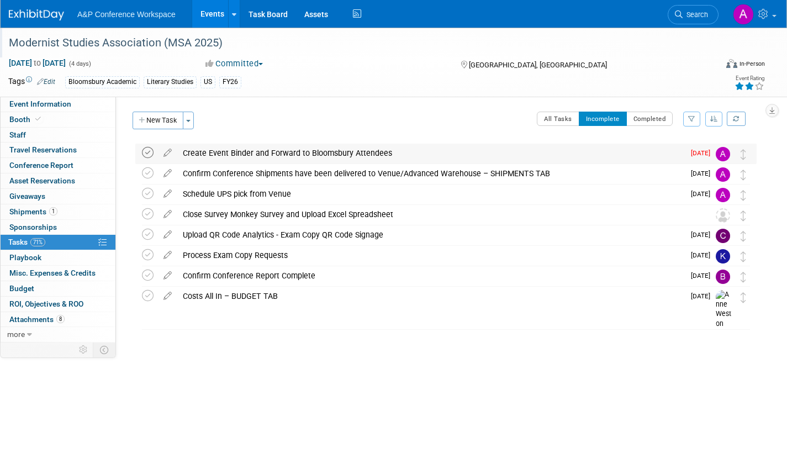
click at [147, 153] on icon at bounding box center [148, 153] width 12 height 12
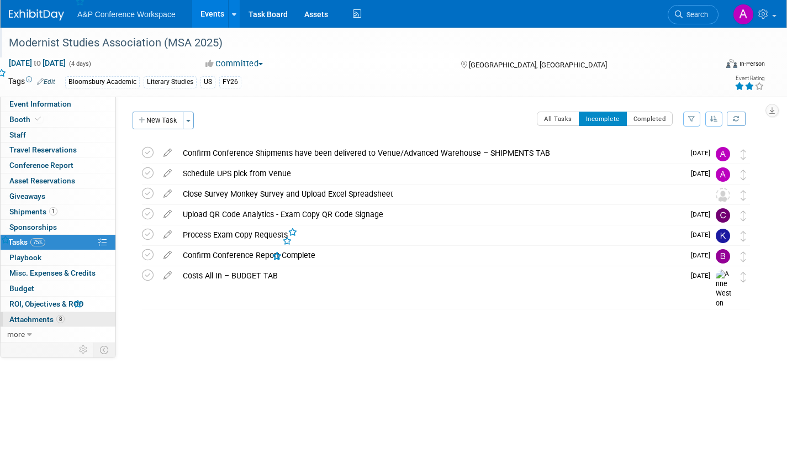
click at [22, 321] on span "Attachments 8" at bounding box center [36, 319] width 55 height 9
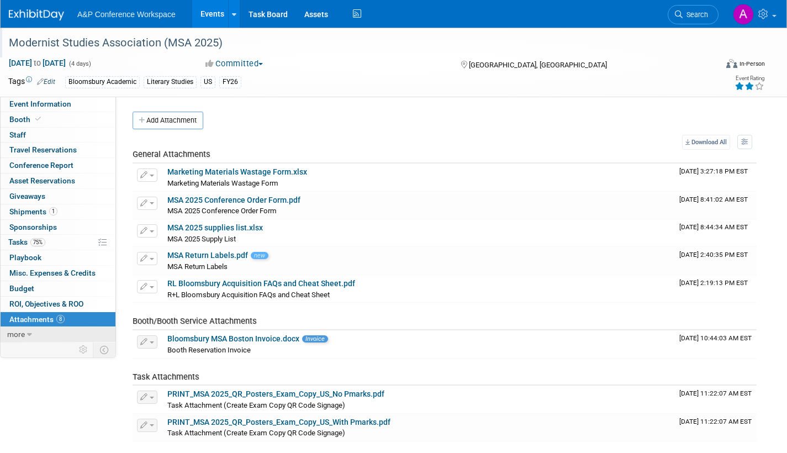
click at [7, 332] on link "more" at bounding box center [58, 334] width 115 height 15
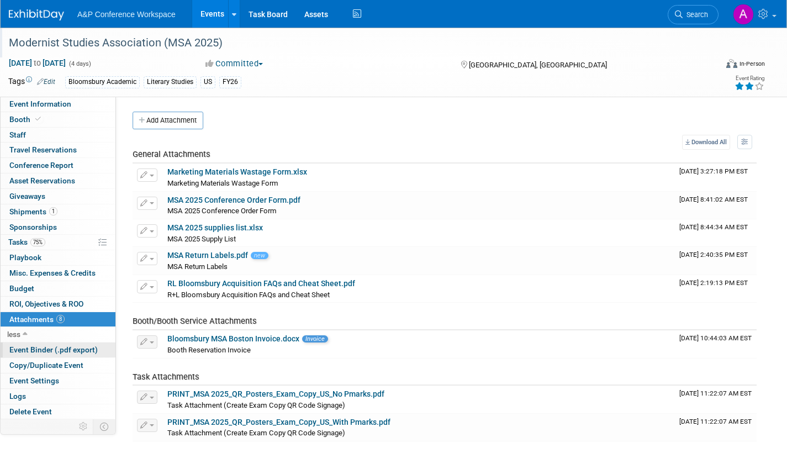
click at [23, 349] on span "Event Binder (.pdf export)" at bounding box center [53, 349] width 88 height 9
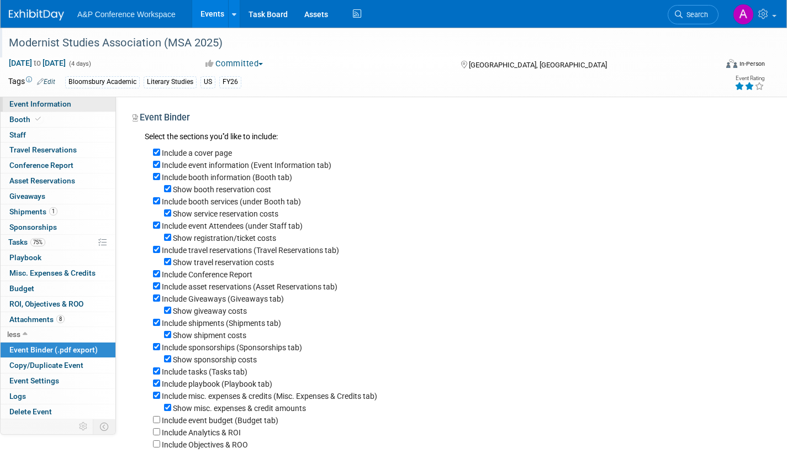
click at [19, 102] on span "Event Information" at bounding box center [40, 103] width 62 height 9
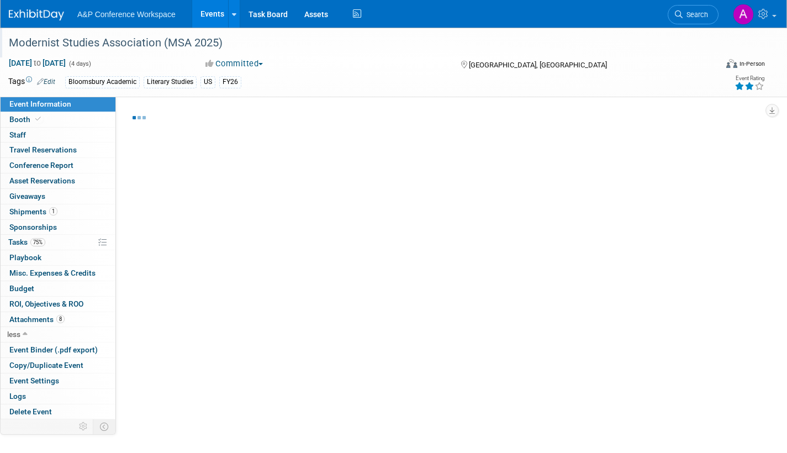
select select "Annual"
select select "Level 2"
select select "In-Person Booth"
select select "Literary Studies"
select select "Bloomsbury Academic"
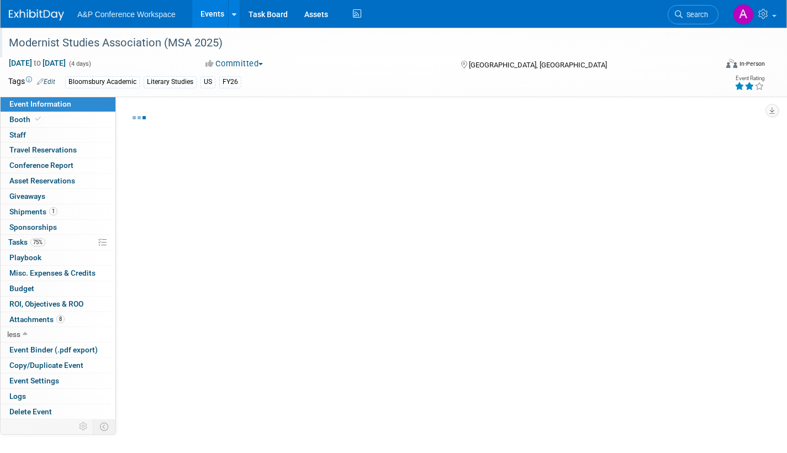
select select "[PERSON_NAME]"
select select "Brand/Subject Presence​"
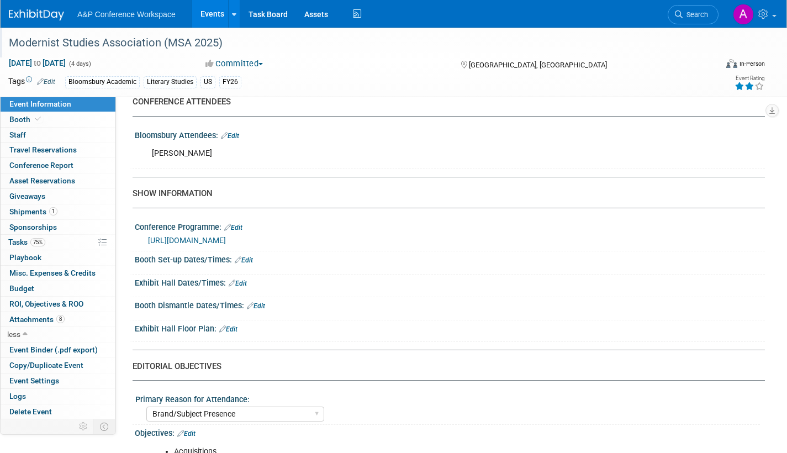
scroll to position [718, 0]
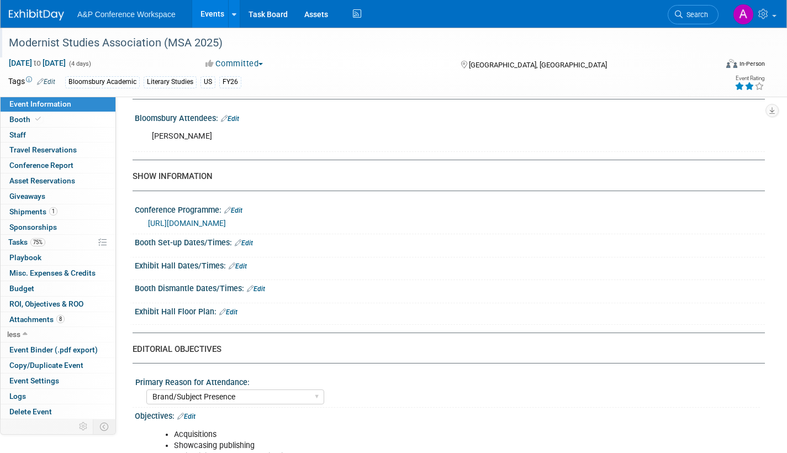
click at [251, 247] on link "Edit" at bounding box center [244, 243] width 18 height 8
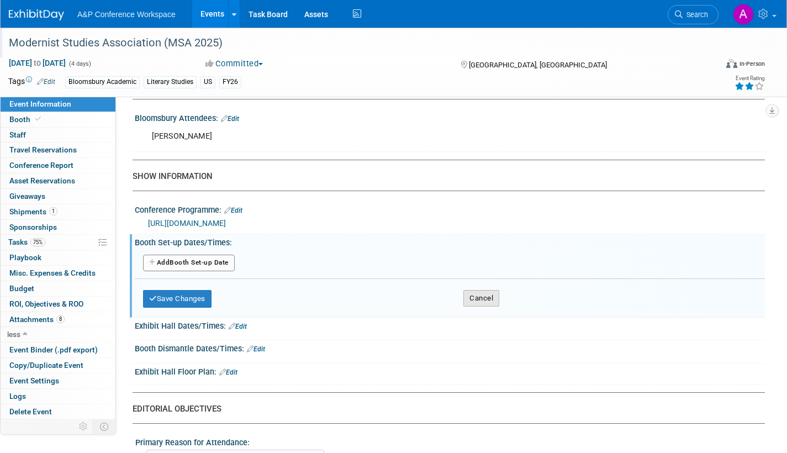
click at [480, 307] on button "Cancel" at bounding box center [481, 298] width 36 height 17
